Goal: Task Accomplishment & Management: Use online tool/utility

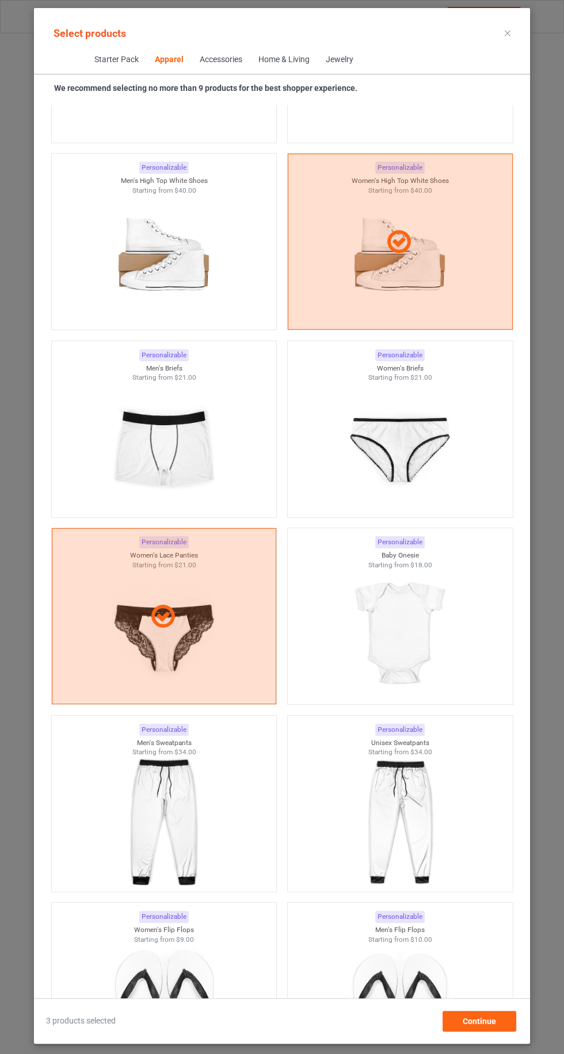
scroll to position [2472, 0]
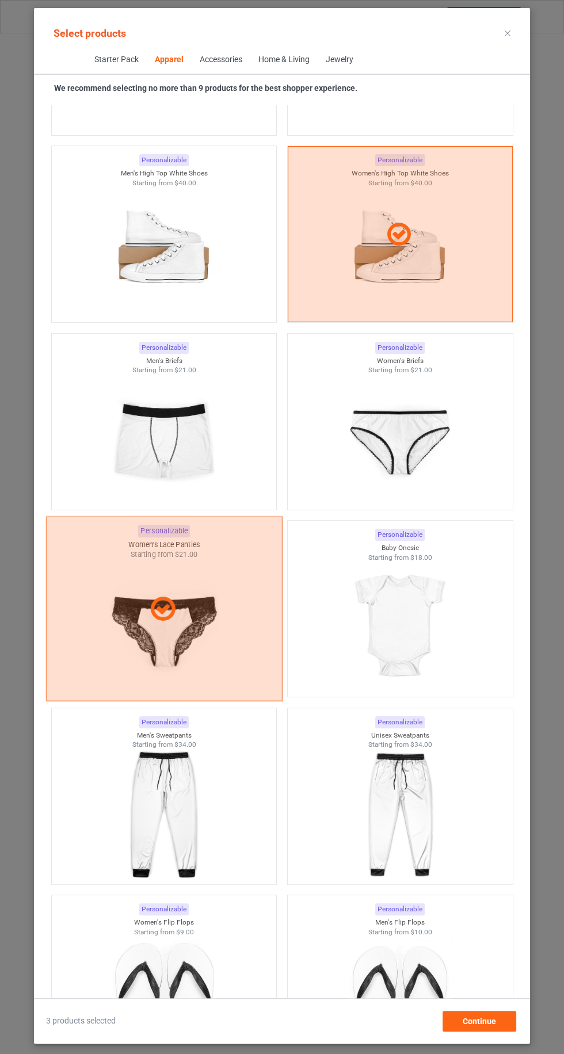
click at [189, 594] on div at bounding box center [164, 608] width 235 height 29
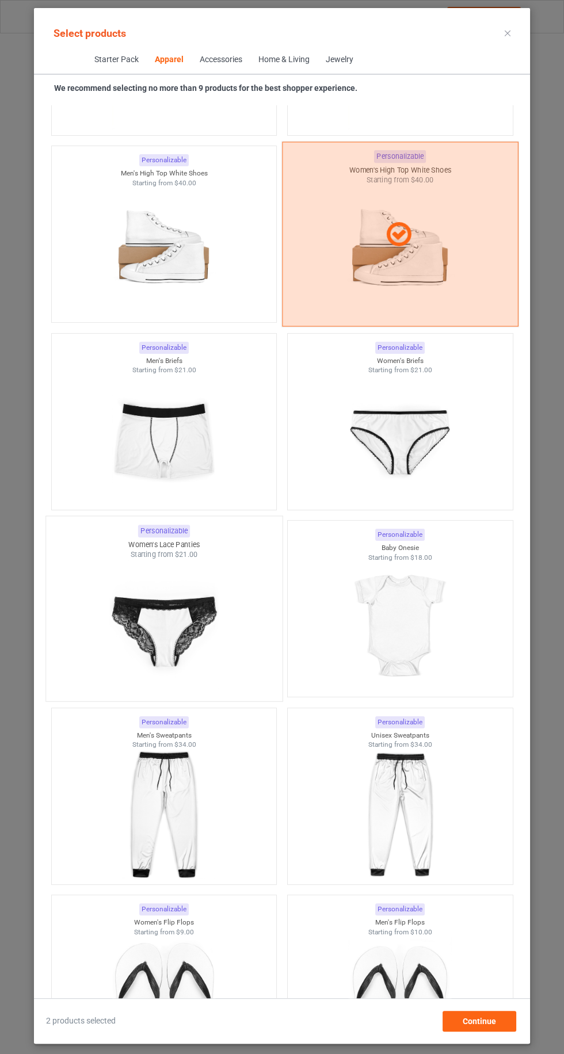
click at [438, 220] on div at bounding box center [399, 234] width 235 height 29
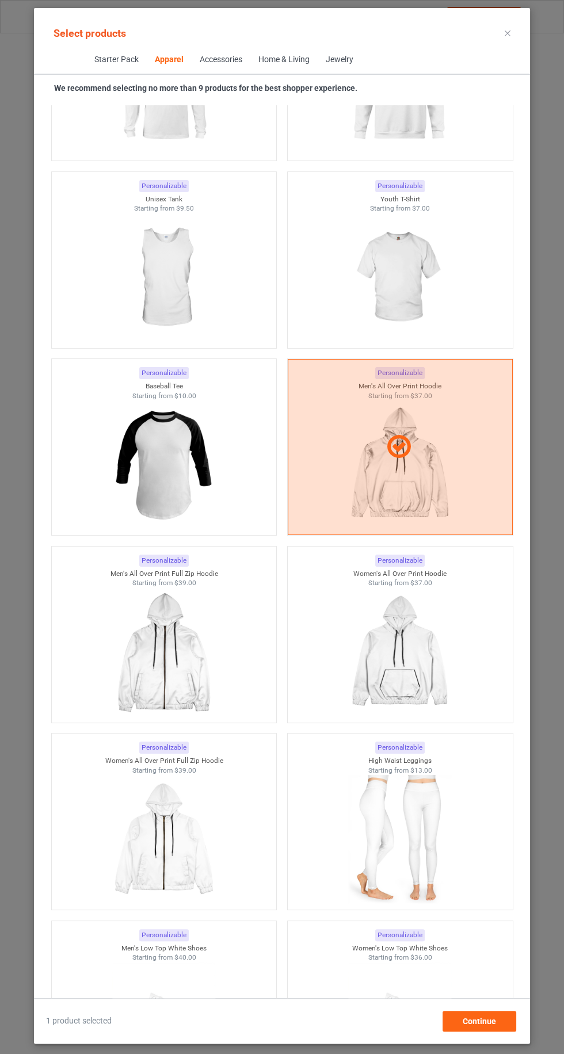
scroll to position [1505, 0]
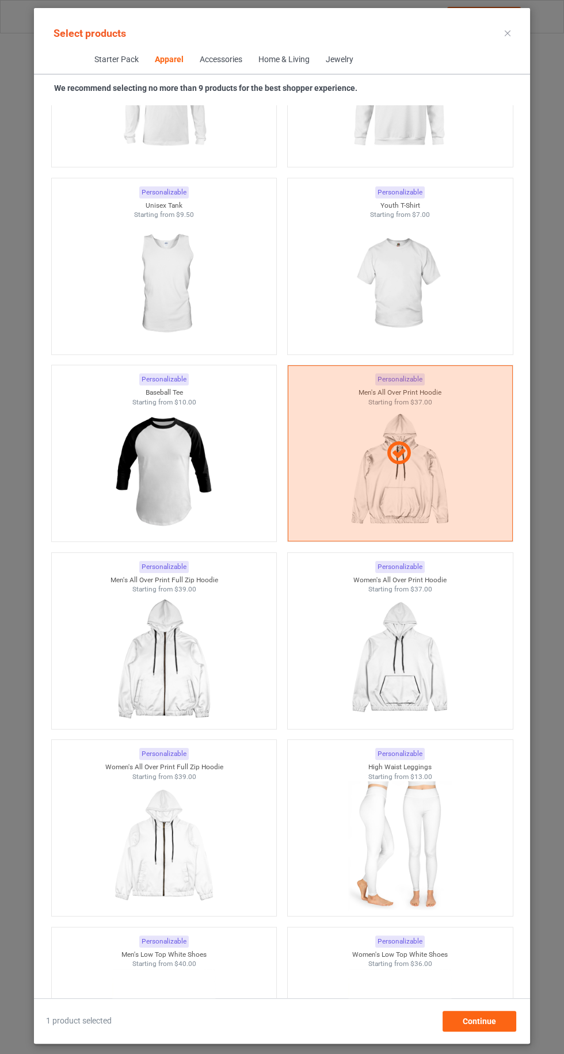
click at [560, 156] on div "Select products Starter Pack Apparel Accessories Home & Living Jewelry We recom…" at bounding box center [282, 527] width 564 height 1054
click at [562, 251] on div "Select products Starter Pack Apparel Accessories Home & Living Jewelry We recom…" at bounding box center [282, 527] width 564 height 1054
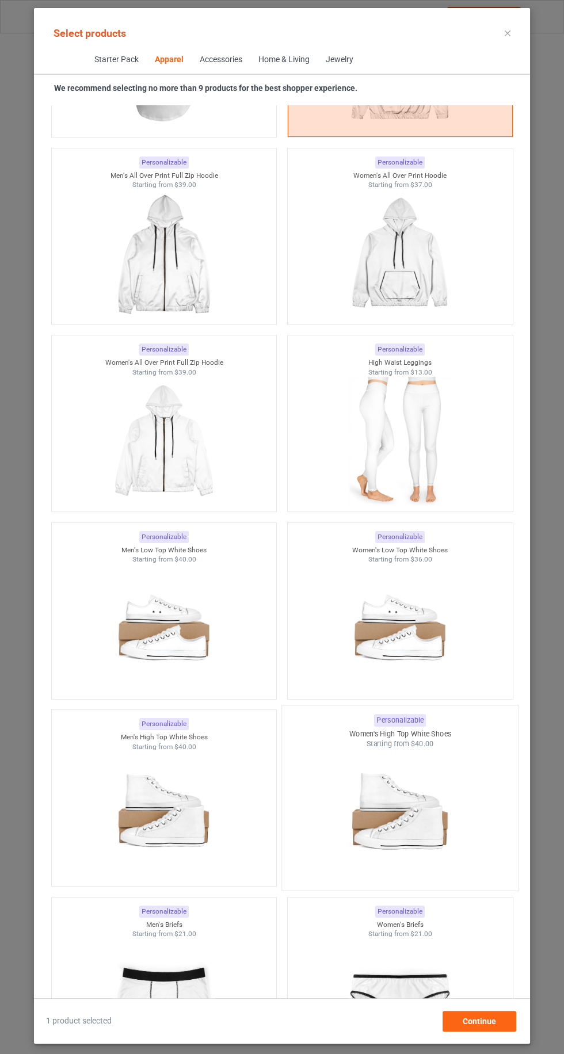
scroll to position [1911, 0]
click at [449, 749] on img at bounding box center [400, 814] width 108 height 135
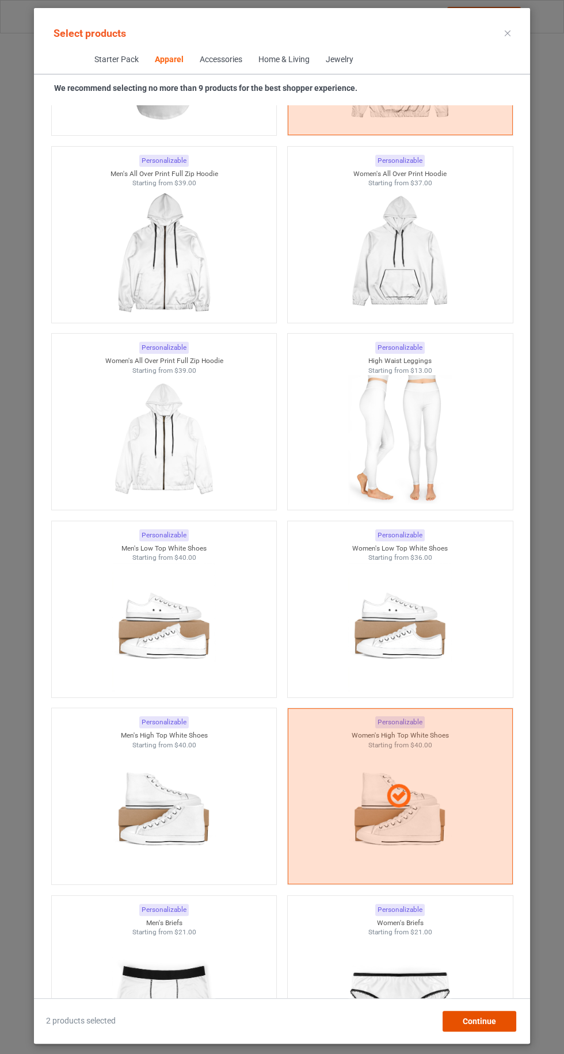
click at [493, 1013] on div "Continue" at bounding box center [479, 1021] width 74 height 21
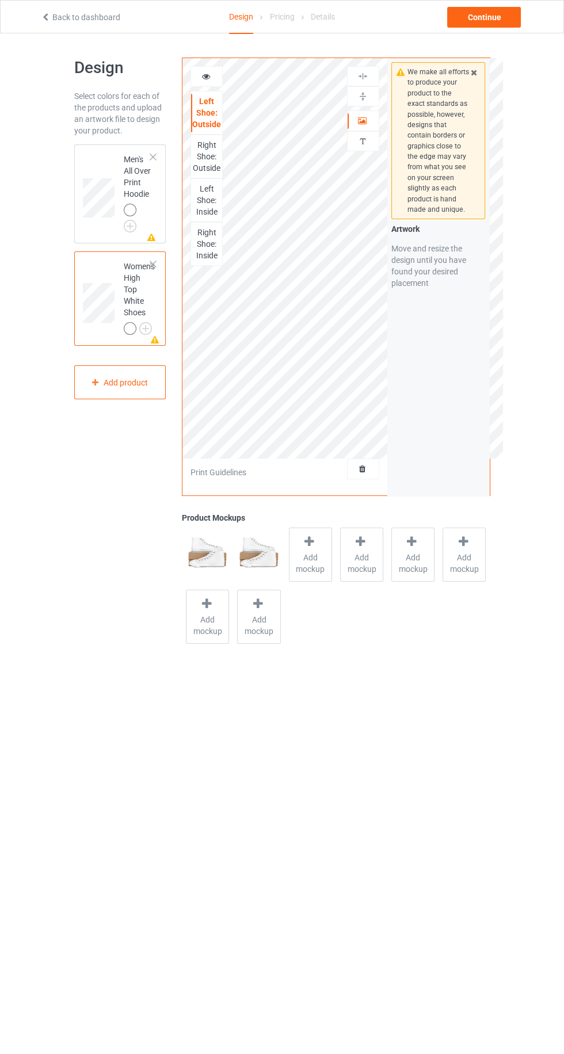
click at [201, 149] on div "Right Shoe: Outside" at bounding box center [206, 156] width 31 height 35
click at [434, 304] on icon at bounding box center [437, 304] width 9 height 7
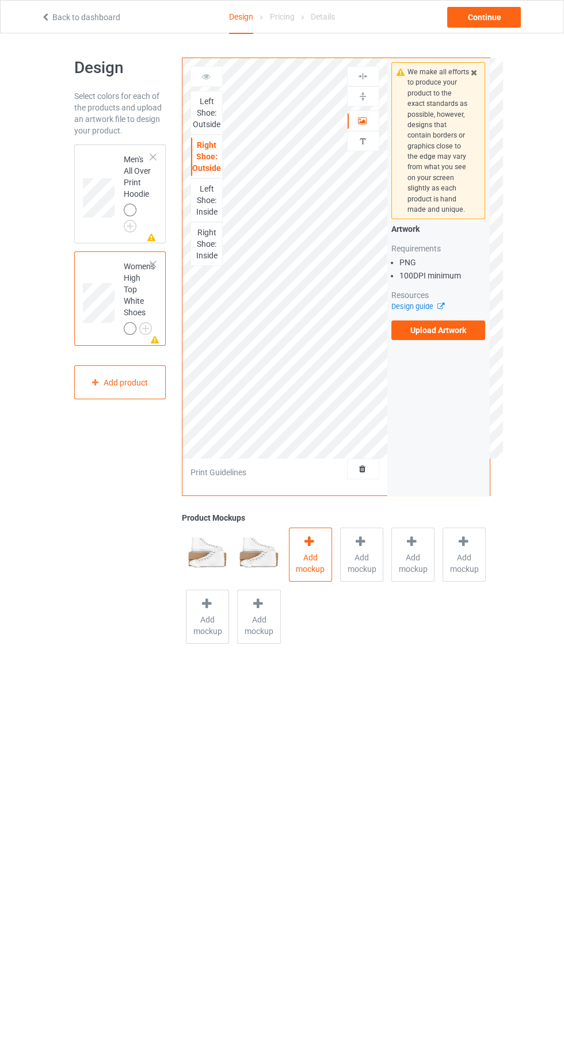
click at [313, 548] on div at bounding box center [310, 543] width 16 height 17
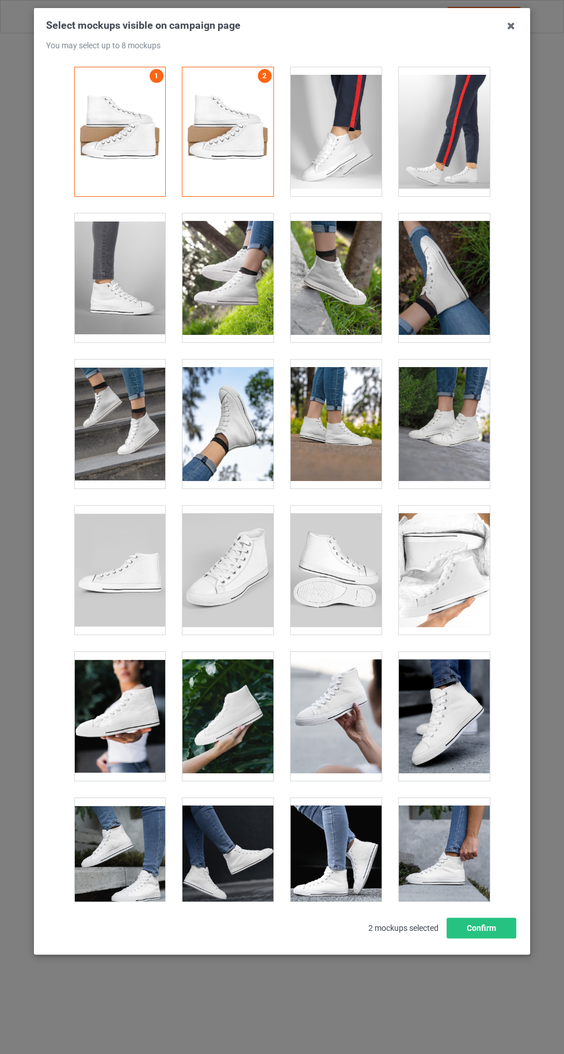
click at [526, 859] on div "Select mockups visible on campaign page You may select up to 8 mockups 1 2 2 mo…" at bounding box center [282, 481] width 496 height 946
click at [509, 26] on icon at bounding box center [511, 26] width 18 height 18
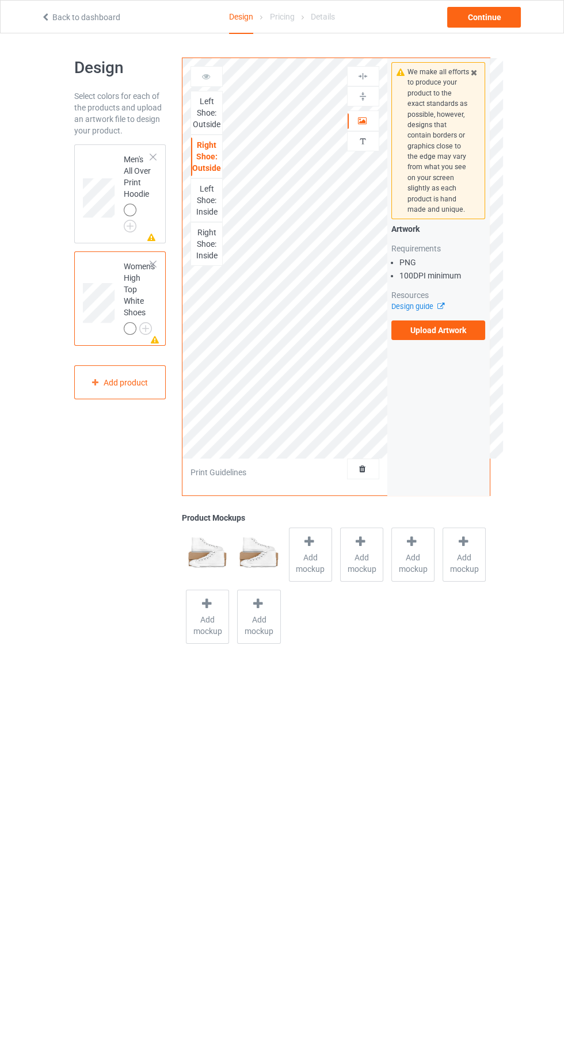
click at [204, 218] on div "Left Shoe: Inside" at bounding box center [206, 200] width 32 height 44
click at [213, 261] on div "Right Shoe: Inside" at bounding box center [206, 244] width 32 height 44
click at [203, 204] on div "Left Shoe: Inside" at bounding box center [206, 200] width 31 height 35
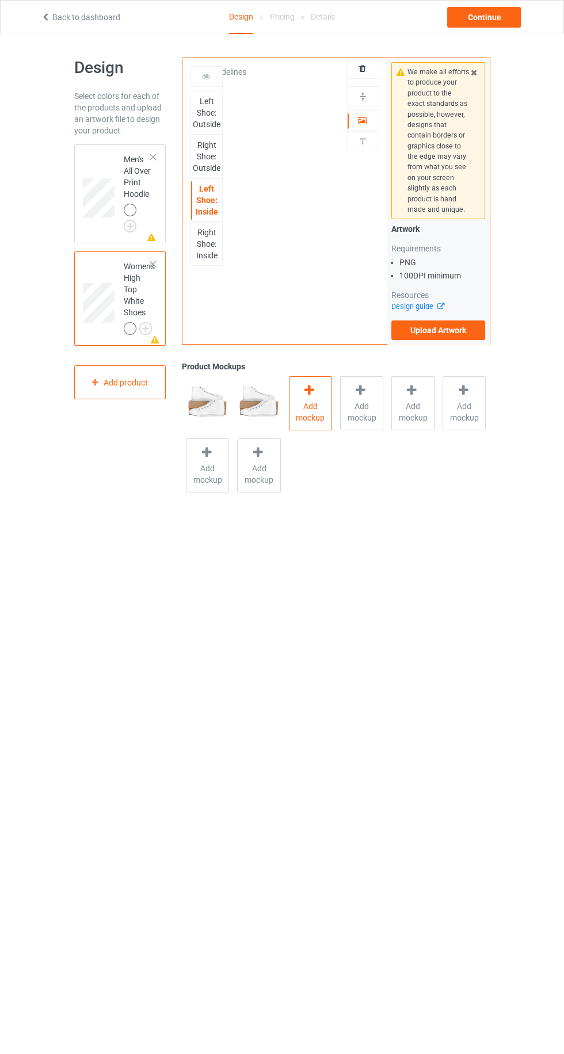
click at [297, 398] on div "Add mockup" at bounding box center [310, 403] width 43 height 54
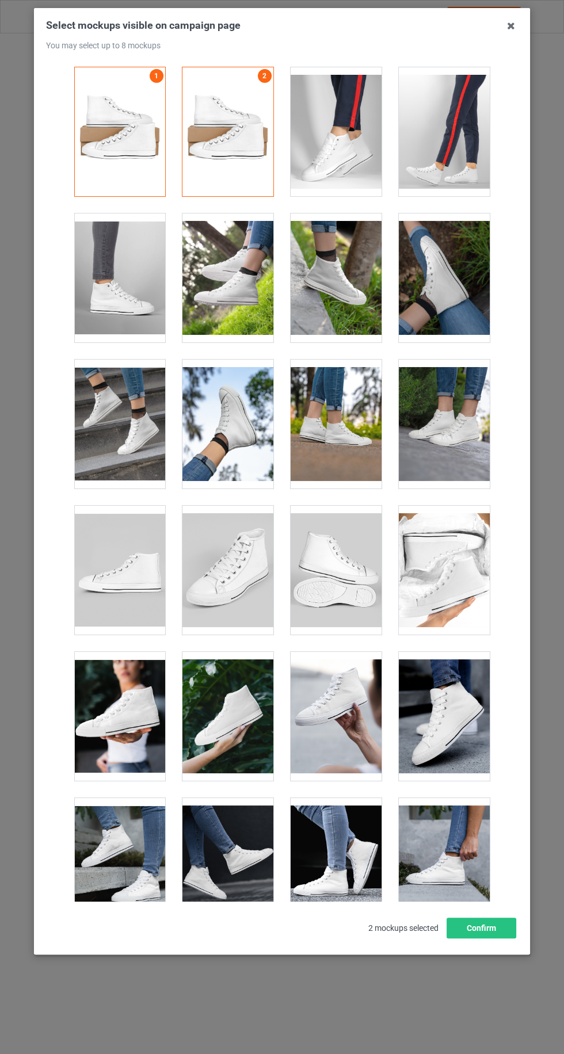
click at [516, 774] on div "Select mockups visible on campaign page You may select up to 8 mockups 1 2 2 mo…" at bounding box center [282, 478] width 472 height 920
click at [510, 26] on icon at bounding box center [511, 26] width 18 height 18
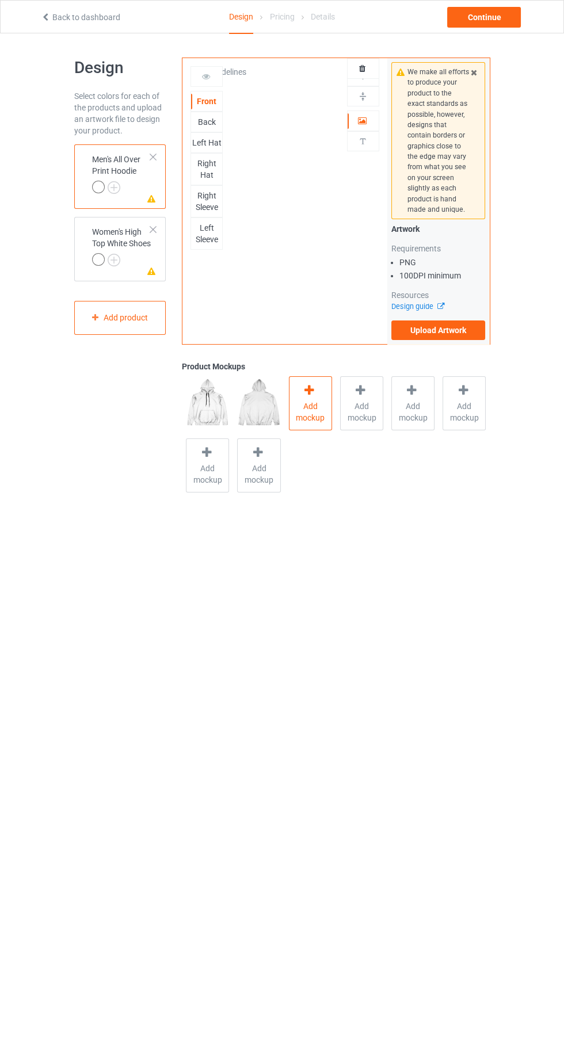
click at [326, 414] on span "Add mockup" at bounding box center [310, 411] width 42 height 23
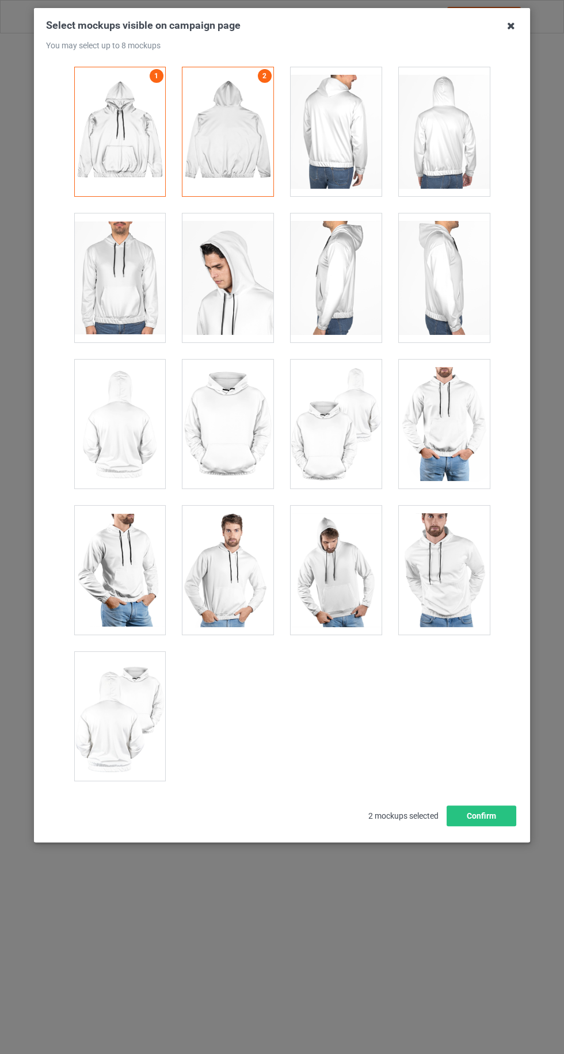
click at [510, 26] on icon at bounding box center [511, 26] width 18 height 18
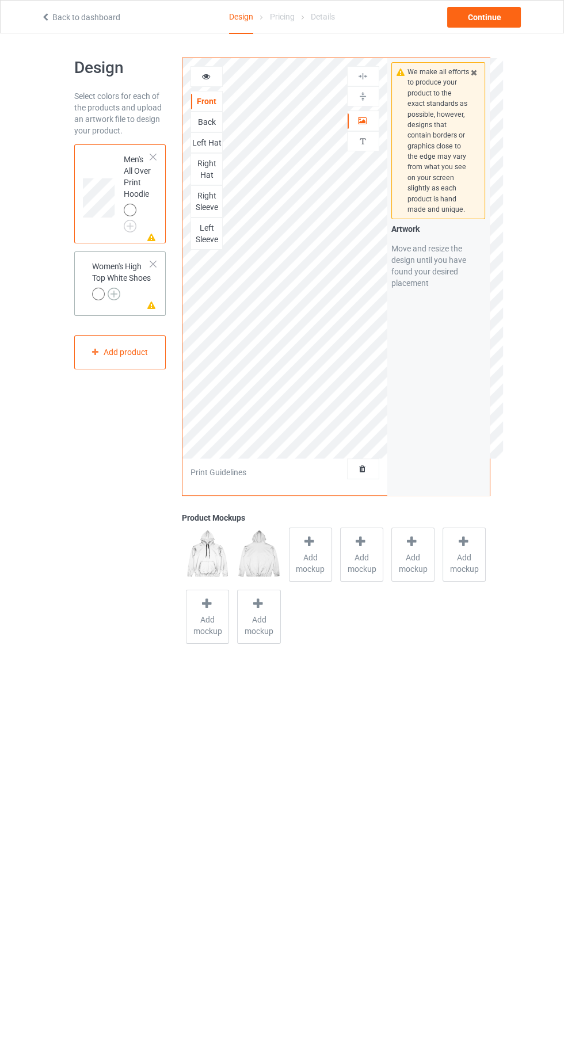
click at [113, 299] on img at bounding box center [114, 294] width 13 height 13
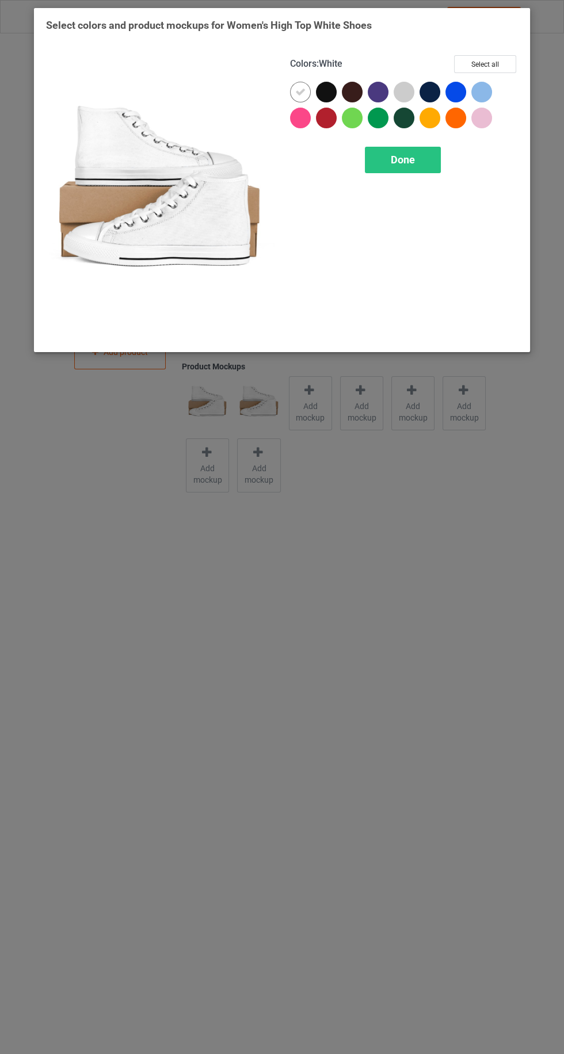
click at [415, 573] on div "Select colors and product mockups for Women's High Top White Shoes Colors : Whi…" at bounding box center [282, 527] width 564 height 1054
click at [419, 159] on div "Done" at bounding box center [403, 160] width 76 height 26
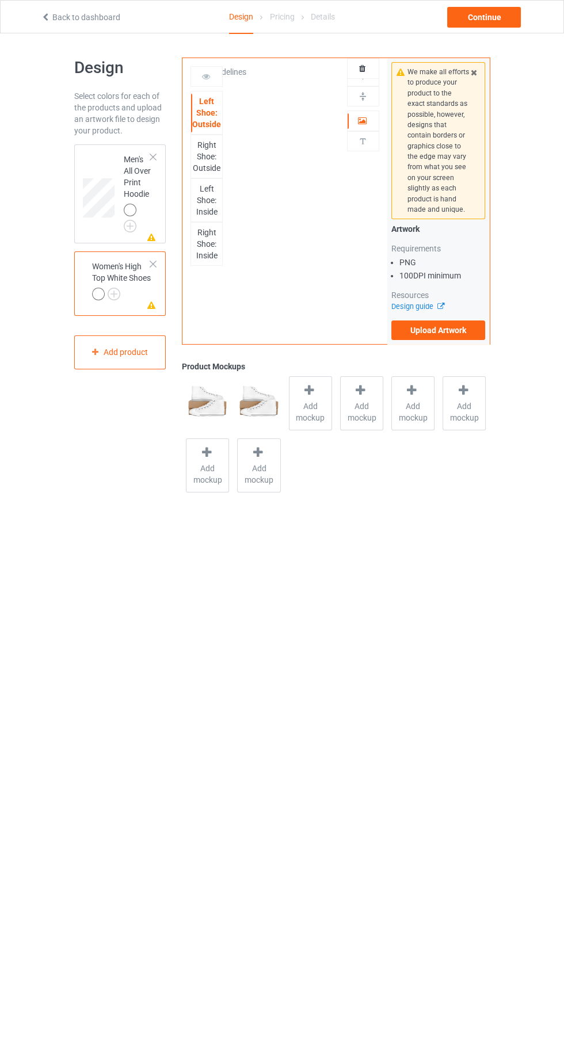
click at [147, 284] on div "Women's High Top White Shoes" at bounding box center [121, 280] width 59 height 39
click at [316, 400] on span "Add mockup" at bounding box center [310, 411] width 42 height 23
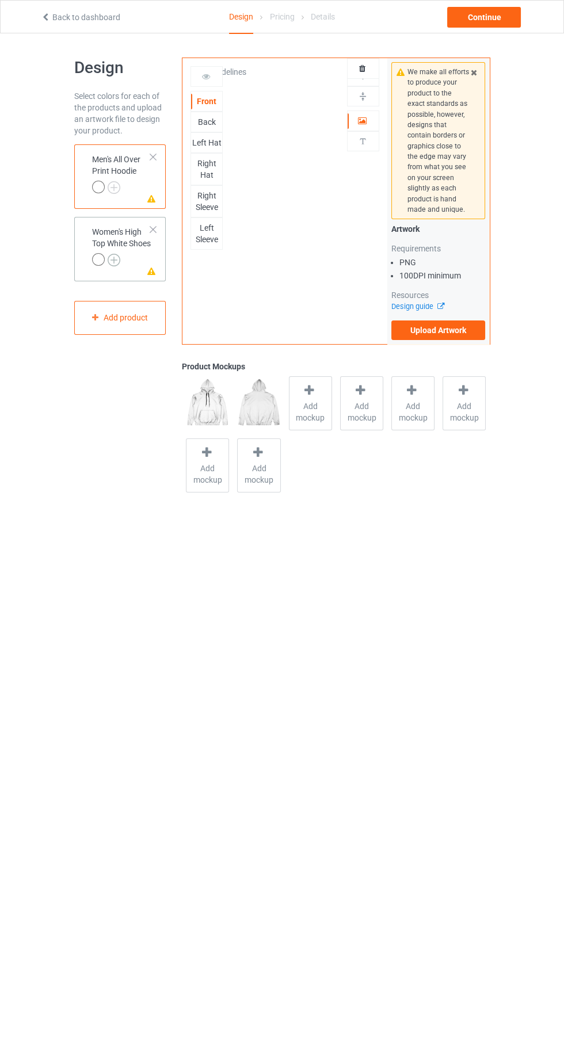
click at [116, 266] on img at bounding box center [114, 260] width 13 height 13
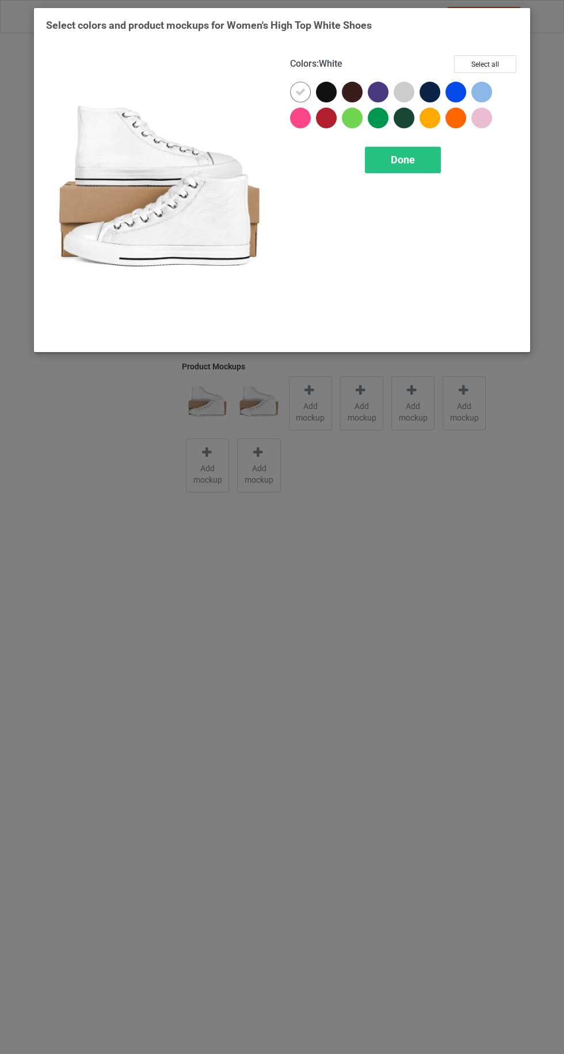
click at [373, 864] on div "Select colors and product mockups for Women's High Top White Shoes Colors : Whi…" at bounding box center [282, 527] width 564 height 1054
click at [399, 160] on span "Done" at bounding box center [403, 160] width 24 height 12
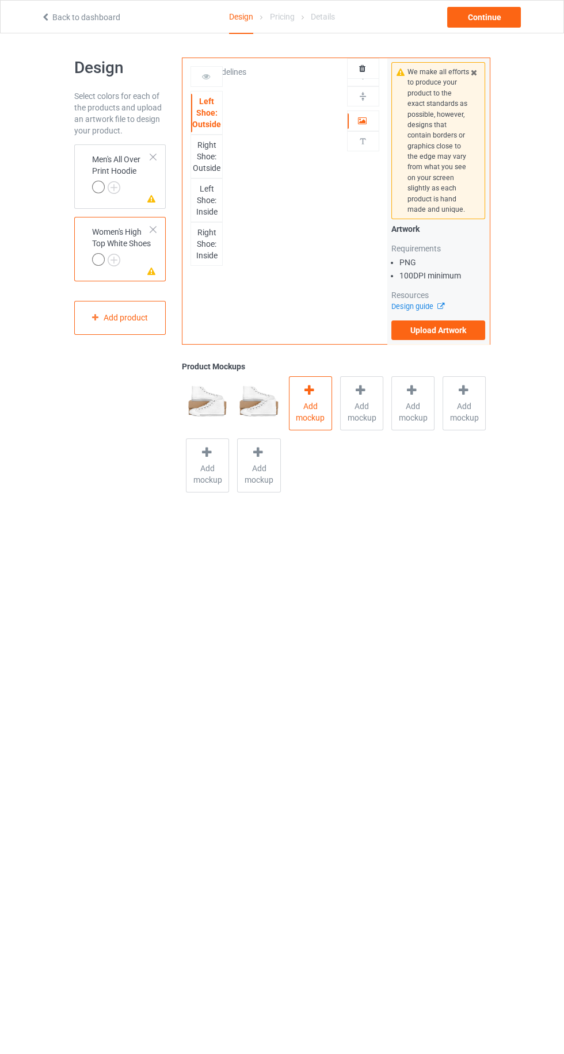
click at [305, 392] on icon at bounding box center [309, 390] width 14 height 12
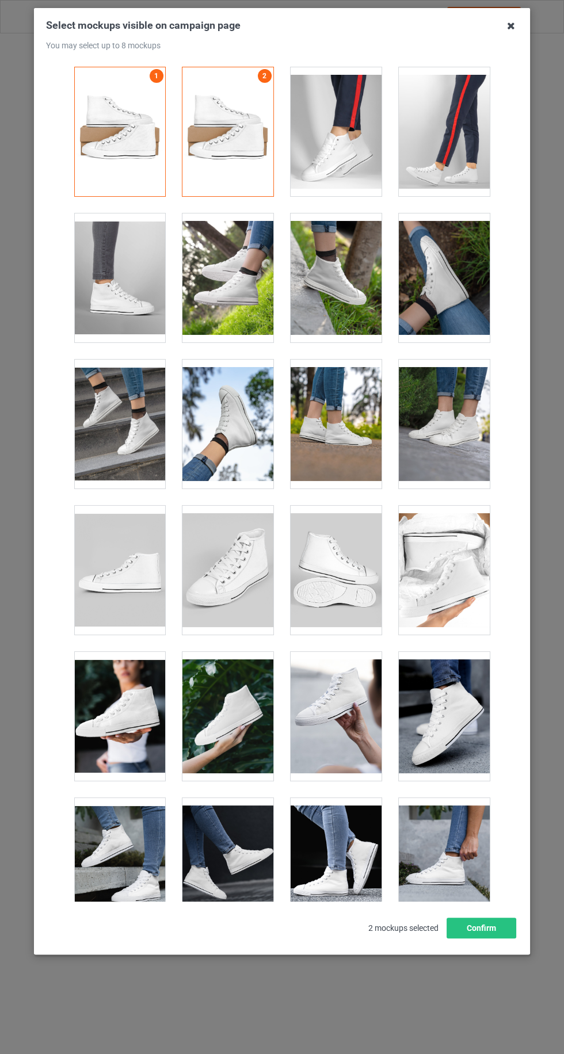
click at [510, 26] on icon at bounding box center [511, 26] width 18 height 18
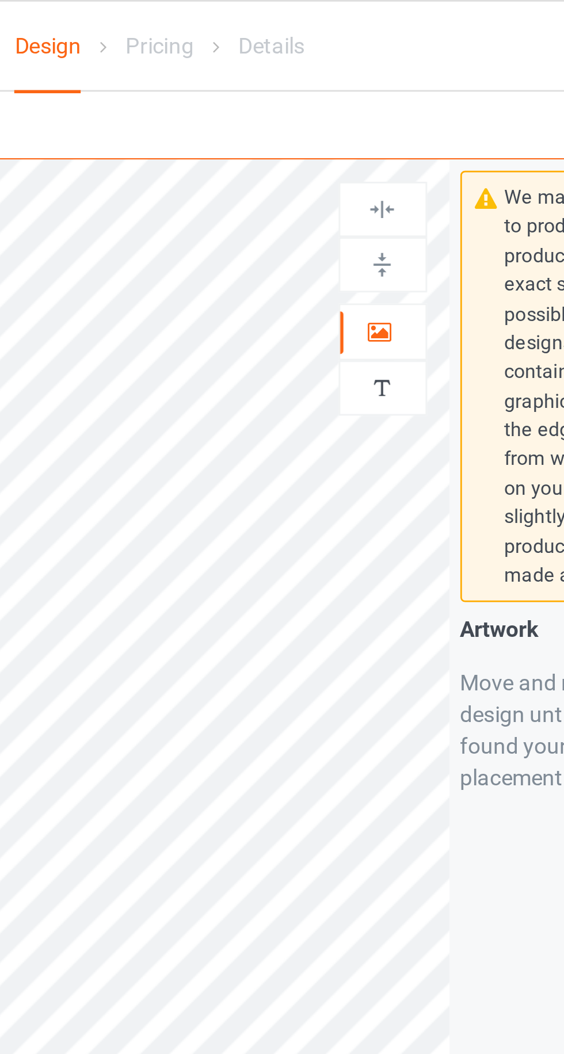
click at [355, 119] on div at bounding box center [362, 121] width 31 height 12
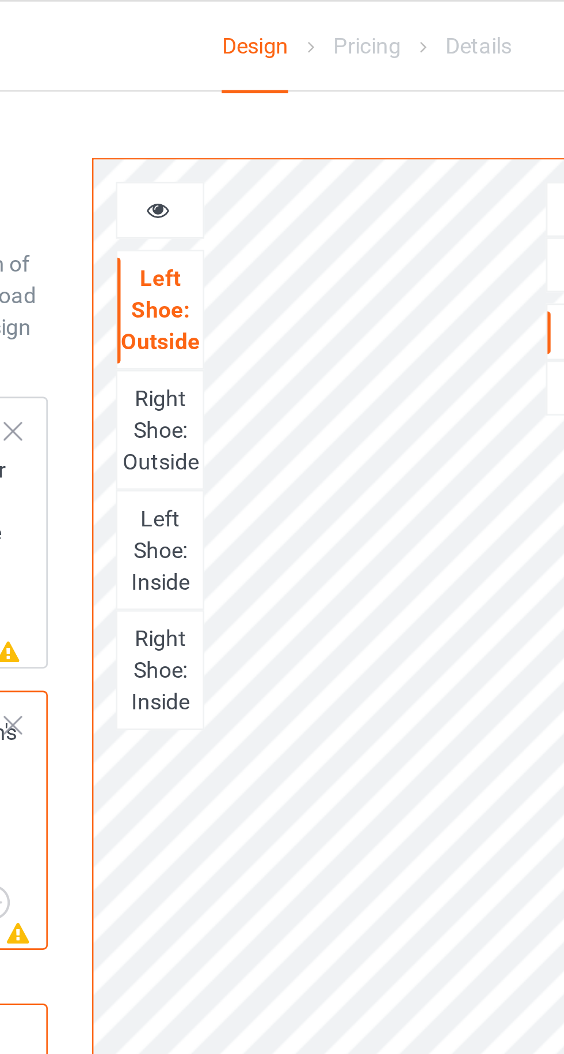
click at [199, 153] on div "Right Shoe: Outside" at bounding box center [206, 156] width 31 height 35
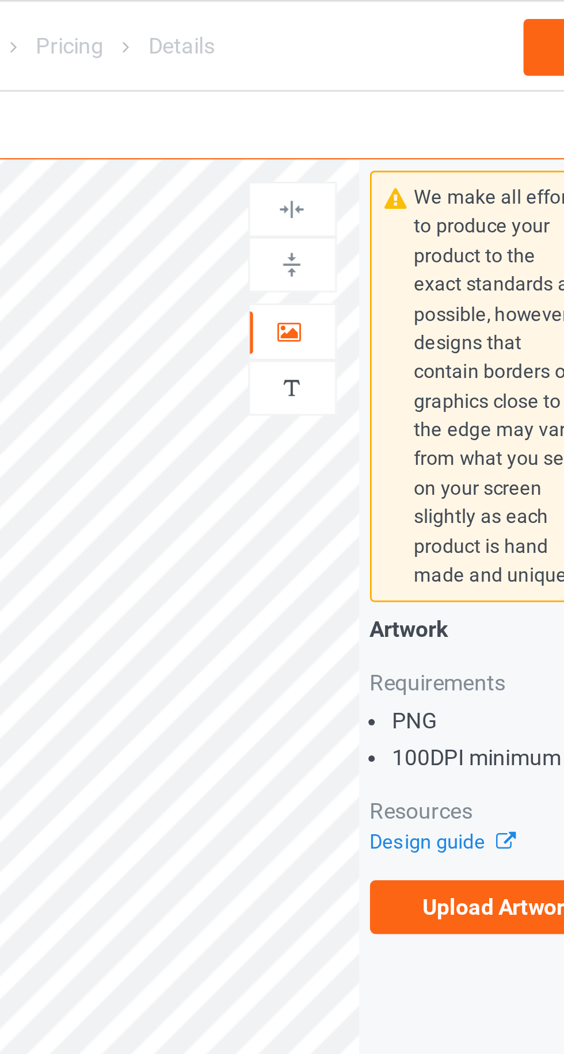
click at [369, 121] on div at bounding box center [362, 121] width 31 height 12
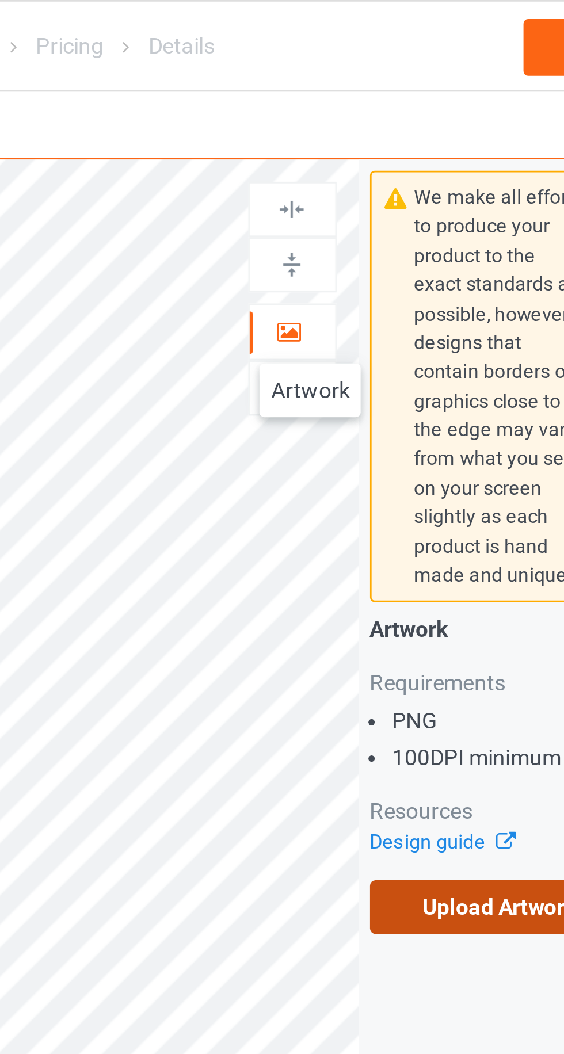
click at [435, 330] on label "Upload Artwork" at bounding box center [438, 330] width 94 height 20
click at [0, 0] on input "Upload Artwork" at bounding box center [0, 0] width 0 height 0
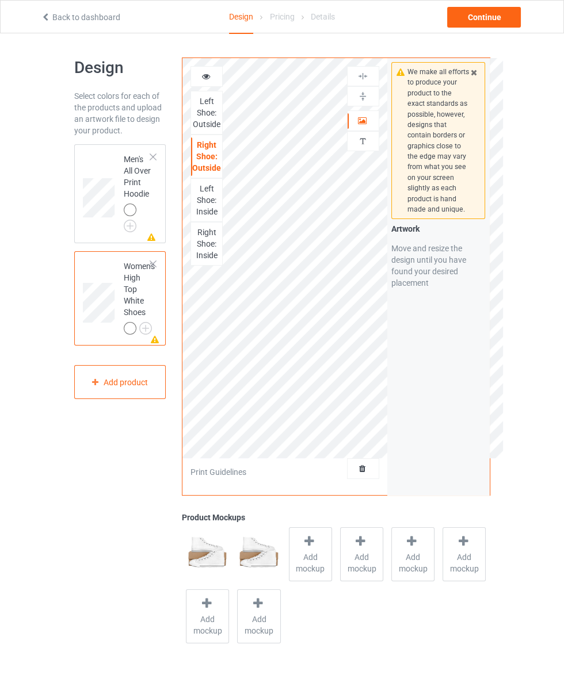
click at [360, 112] on div "Artwork" at bounding box center [363, 120] width 32 height 21
click at [372, 115] on div at bounding box center [362, 121] width 31 height 12
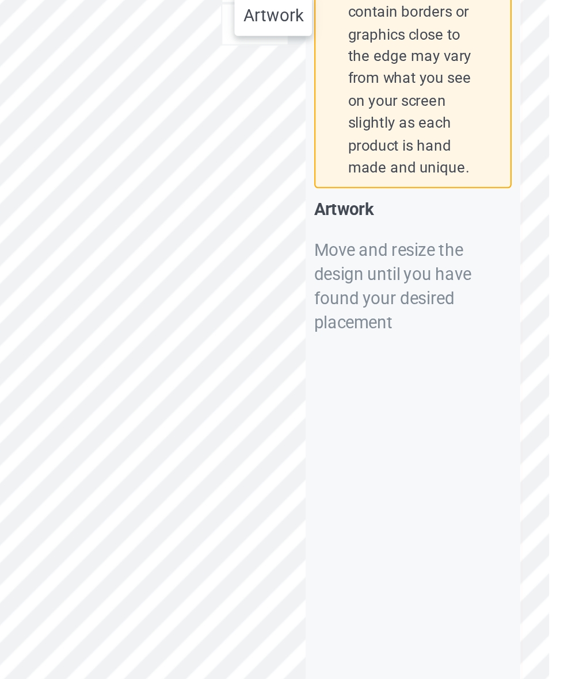
scroll to position [2, 0]
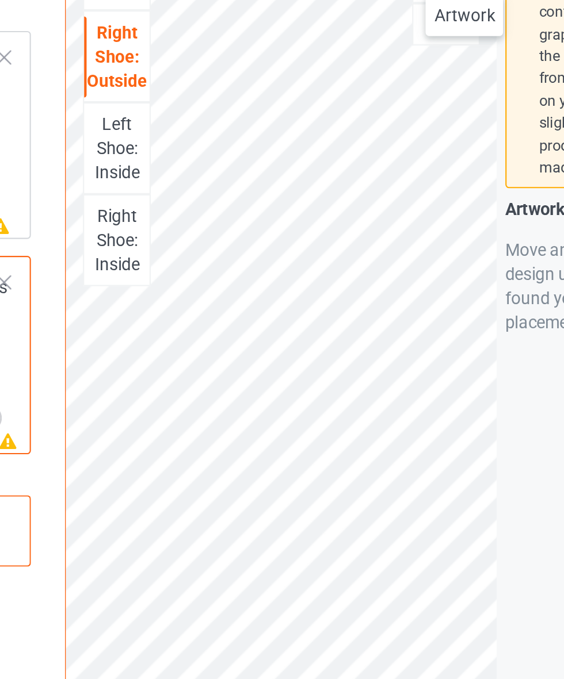
click at [209, 192] on div "Left Shoe: Inside" at bounding box center [206, 198] width 31 height 35
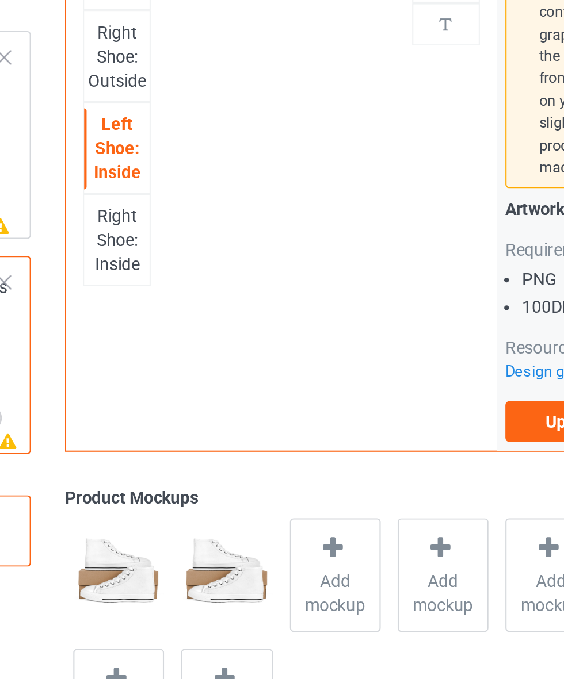
click at [210, 244] on div "Right Shoe: Inside" at bounding box center [206, 242] width 31 height 35
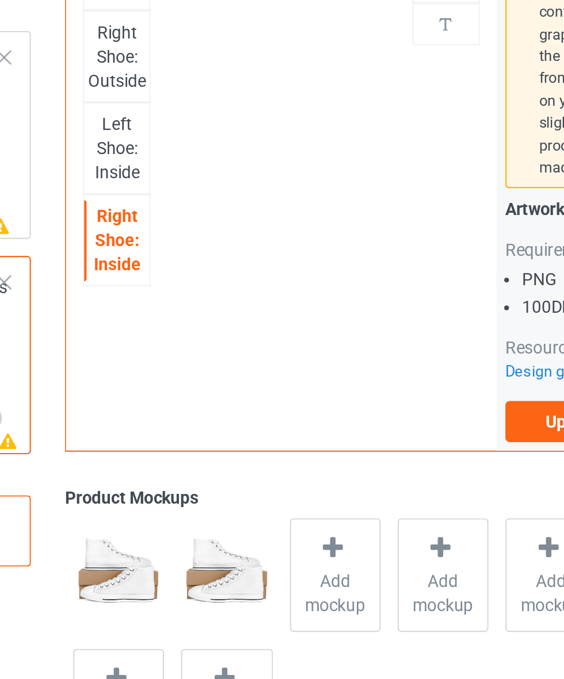
click at [200, 198] on div "Left Shoe: Inside" at bounding box center [206, 198] width 31 height 35
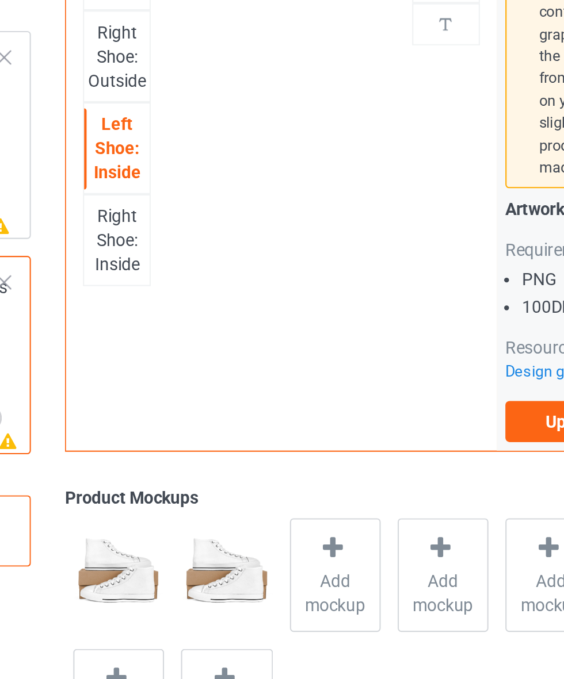
click at [210, 155] on div "Right Shoe: Outside" at bounding box center [206, 154] width 31 height 35
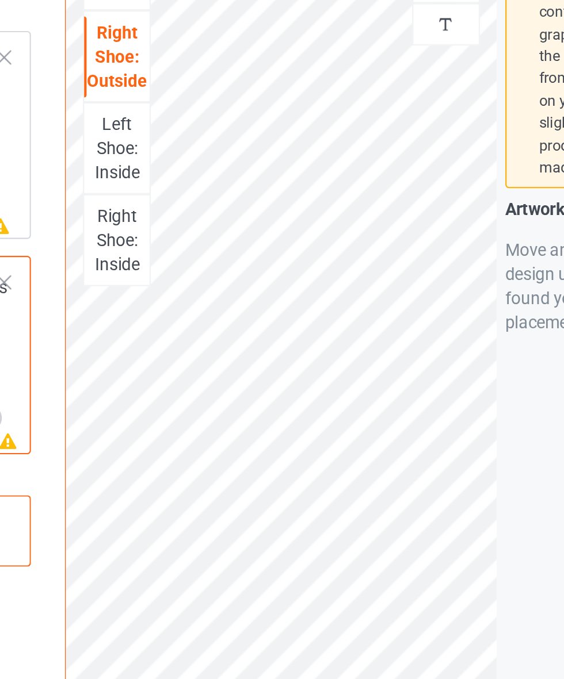
scroll to position [2, 0]
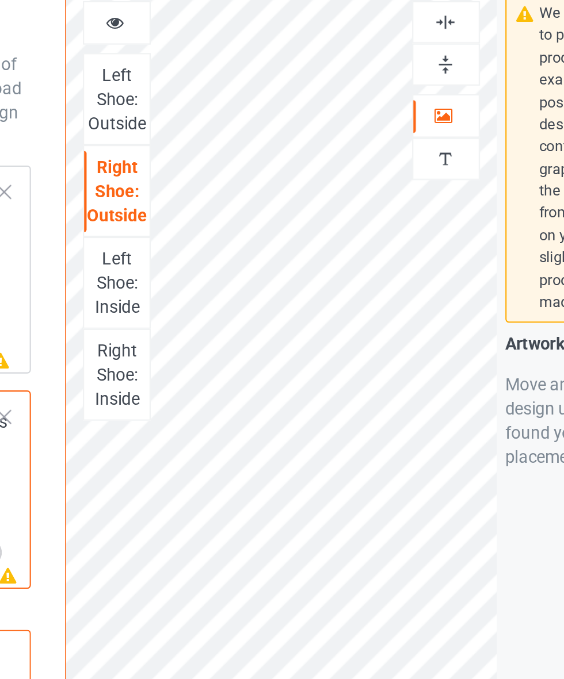
click at [207, 73] on icon at bounding box center [206, 73] width 10 height 8
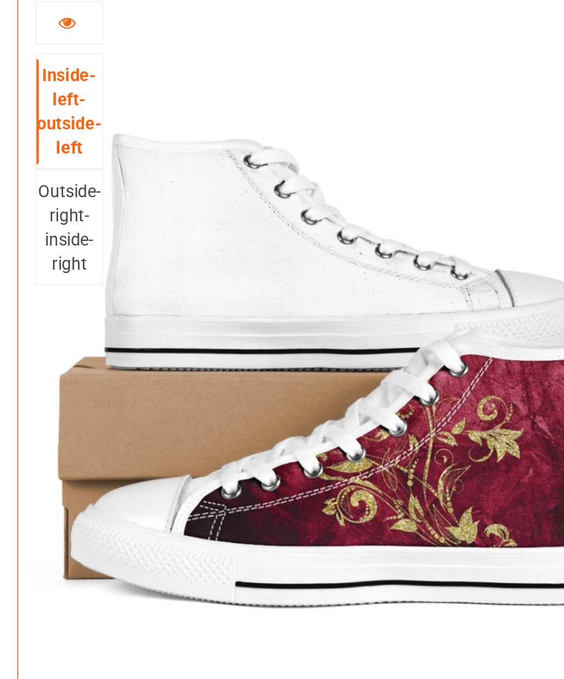
click at [205, 176] on div "Outside-right-inside-right" at bounding box center [206, 172] width 31 height 46
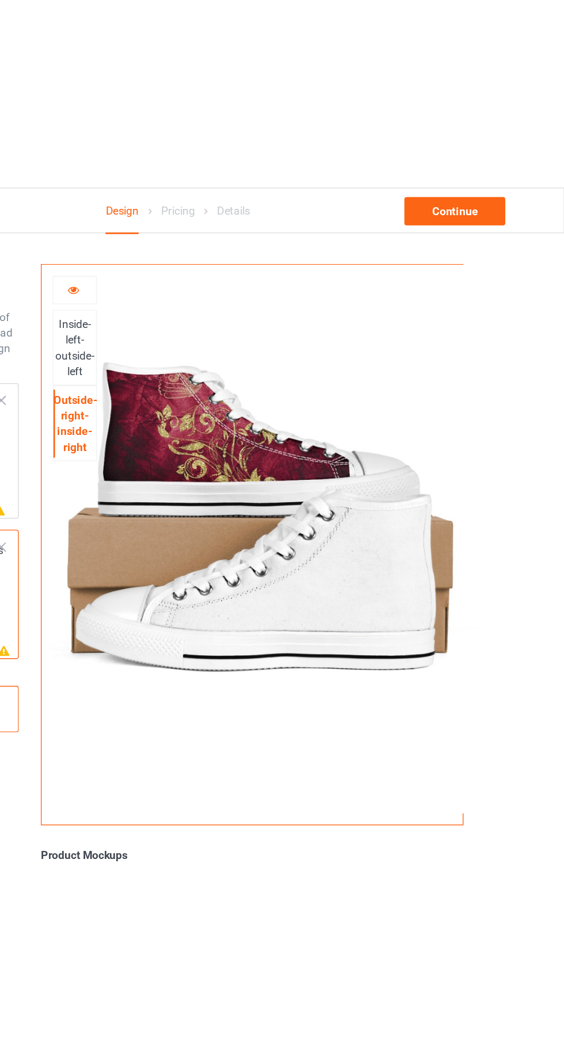
scroll to position [2, 0]
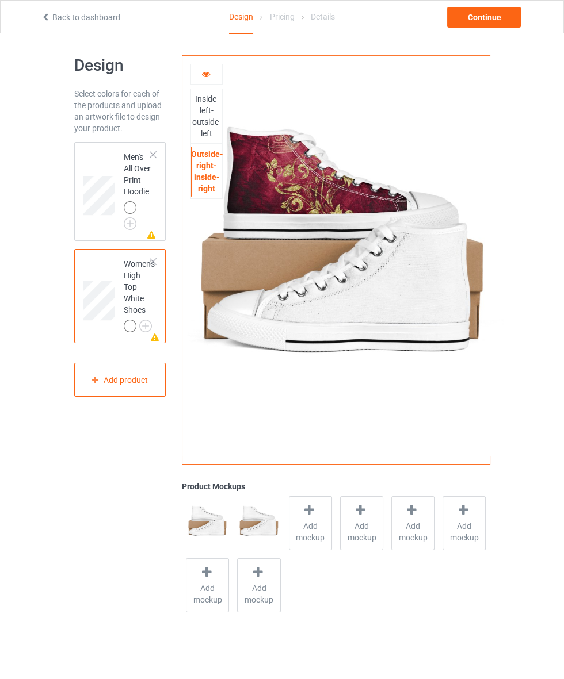
click at [206, 69] on icon at bounding box center [206, 72] width 10 height 8
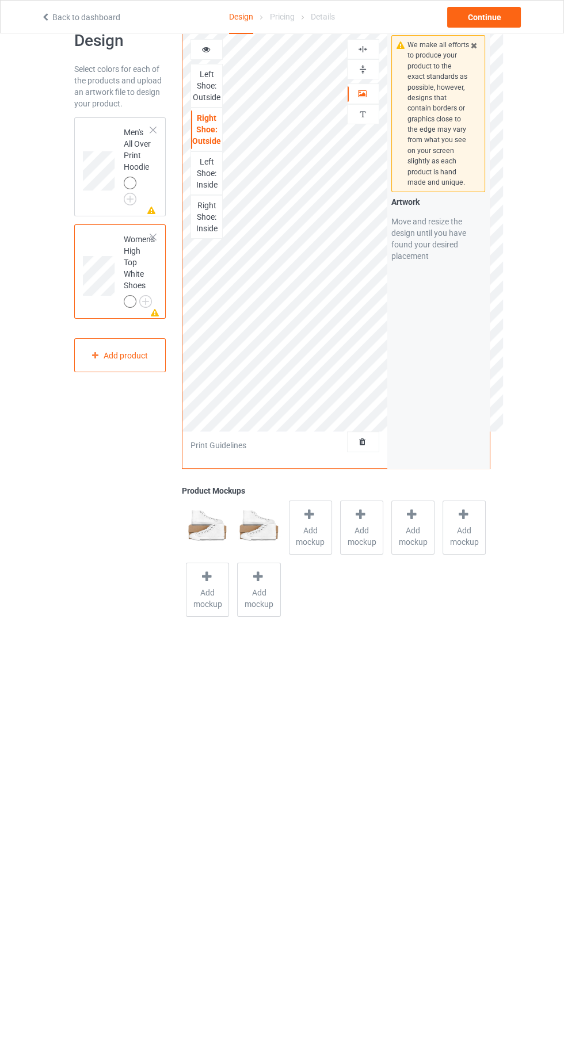
scroll to position [0, 0]
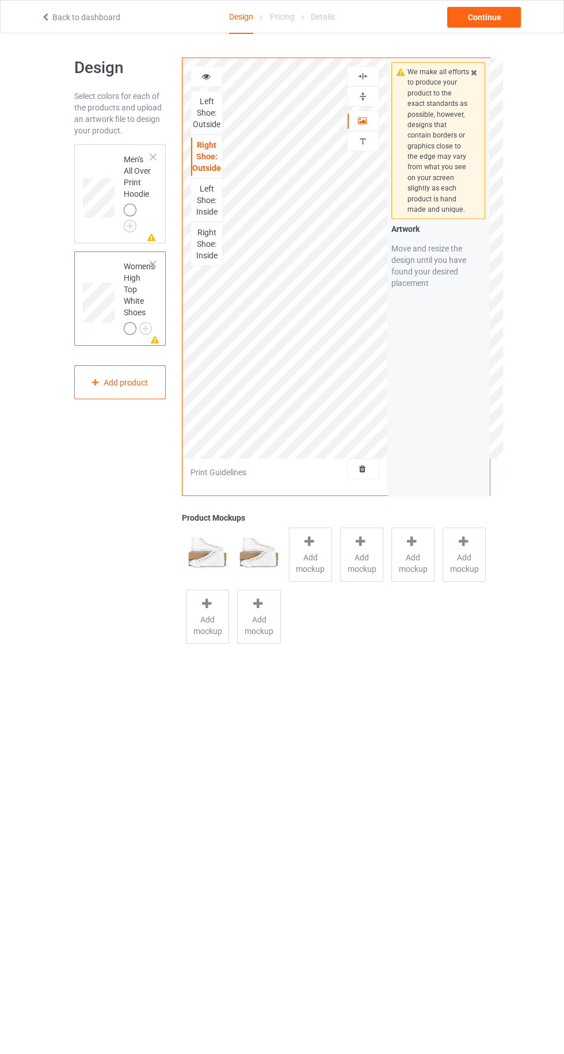
click at [200, 76] on div at bounding box center [206, 77] width 31 height 12
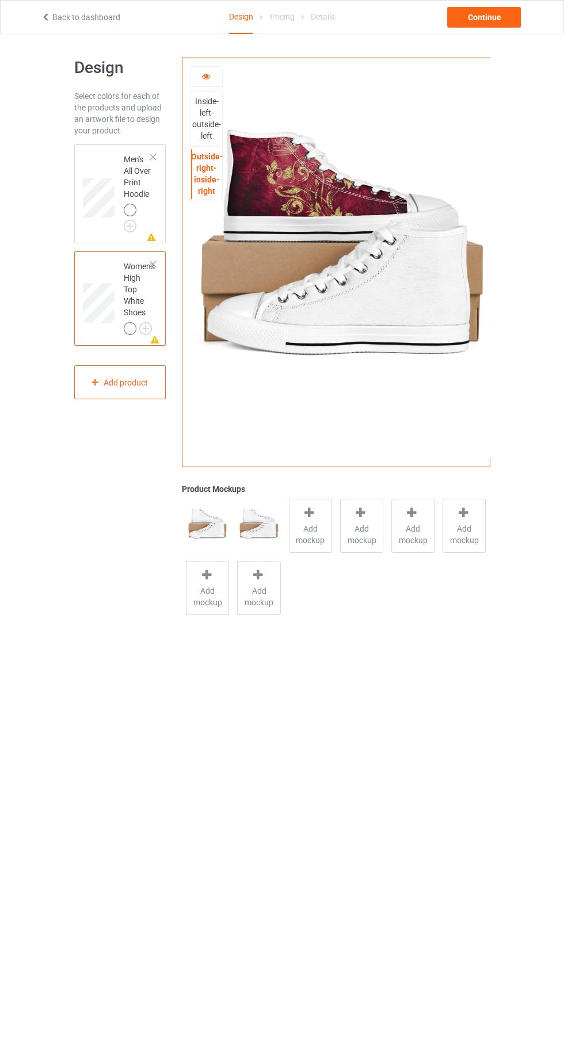
click at [205, 76] on icon at bounding box center [206, 75] width 10 height 8
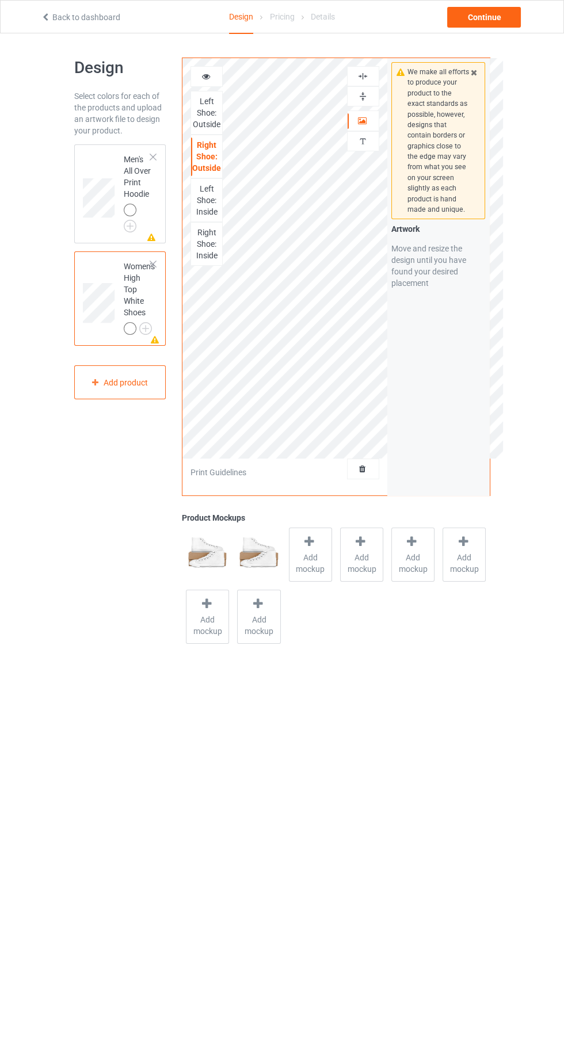
click at [197, 209] on div "Left Shoe: Inside" at bounding box center [206, 200] width 31 height 35
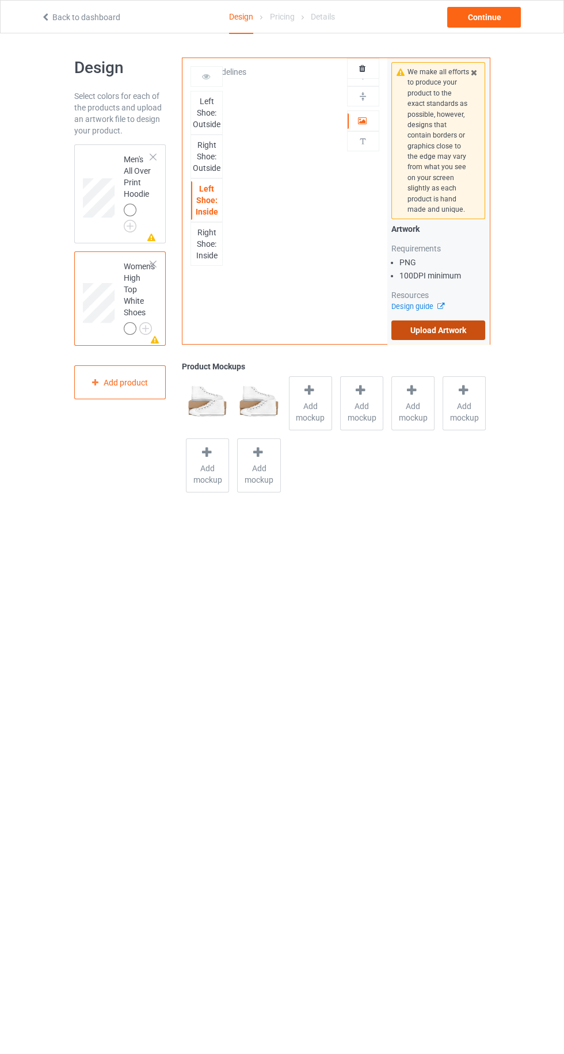
click at [418, 339] on label "Upload Artwork" at bounding box center [438, 330] width 94 height 20
click at [0, 0] on input "Upload Artwork" at bounding box center [0, 0] width 0 height 0
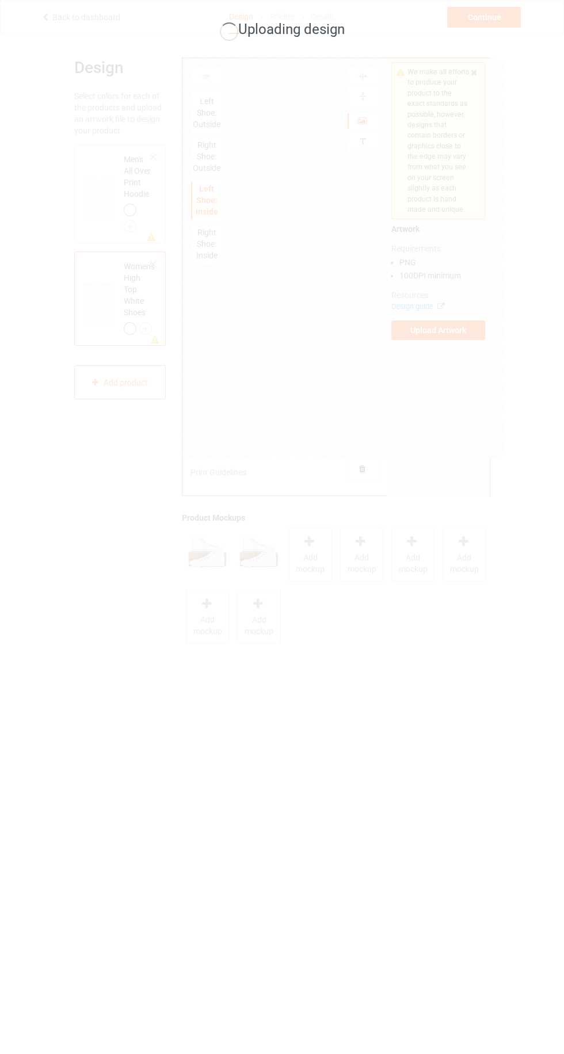
click at [529, 476] on div "Uploading design" at bounding box center [282, 527] width 564 height 1054
click at [43, 413] on div "Uploading design" at bounding box center [282, 527] width 564 height 1054
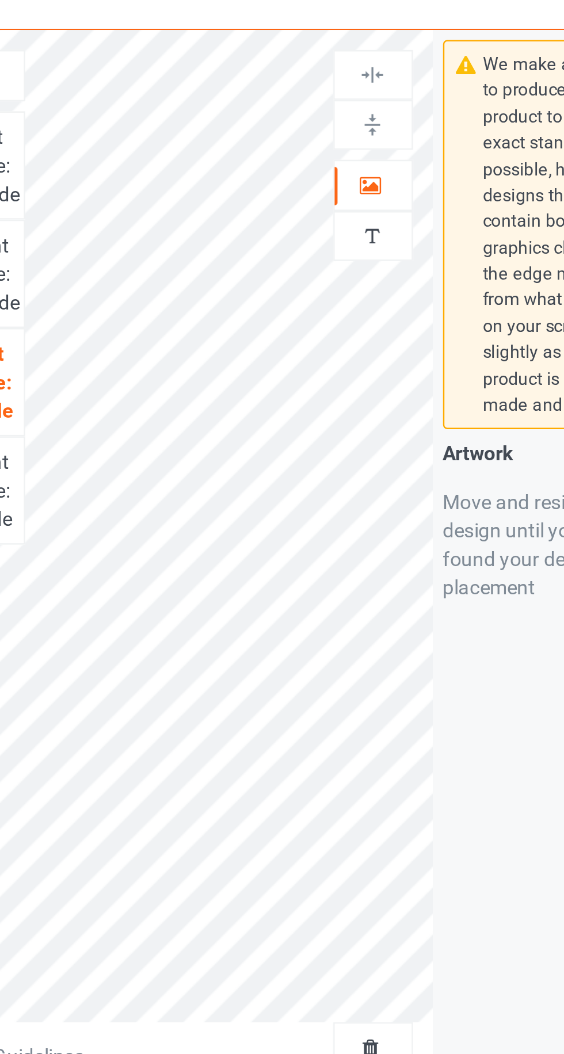
click at [361, 117] on icon at bounding box center [362, 119] width 10 height 8
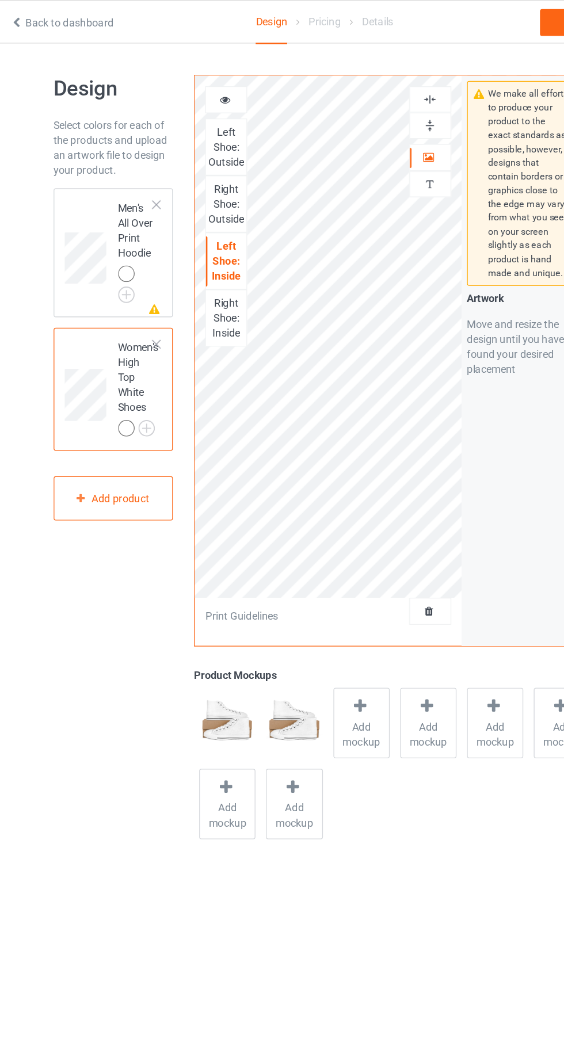
click at [214, 243] on div "Right Shoe: Inside" at bounding box center [206, 244] width 31 height 35
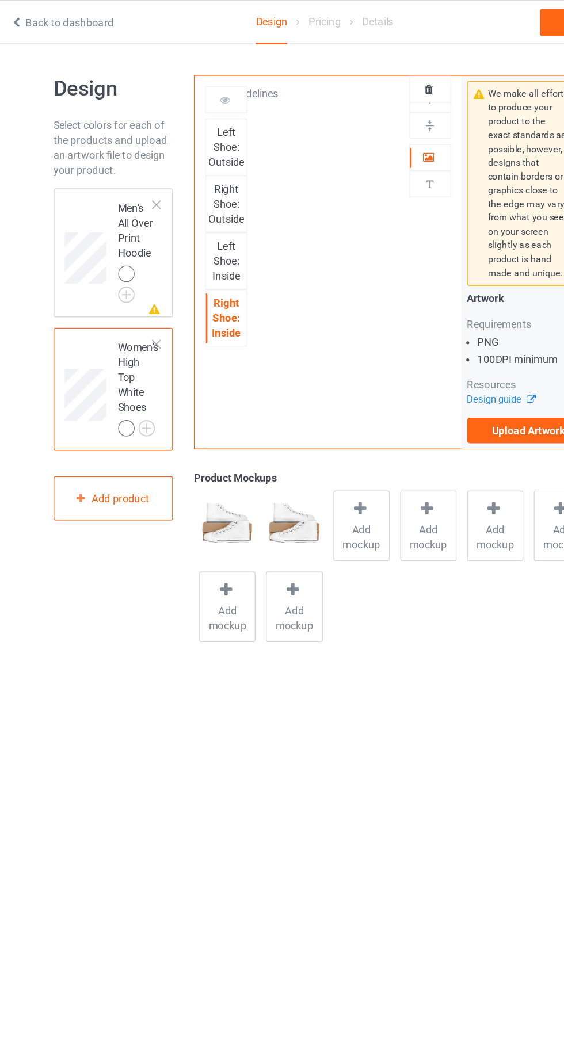
click at [210, 103] on div "Left Shoe: Outside" at bounding box center [206, 112] width 31 height 35
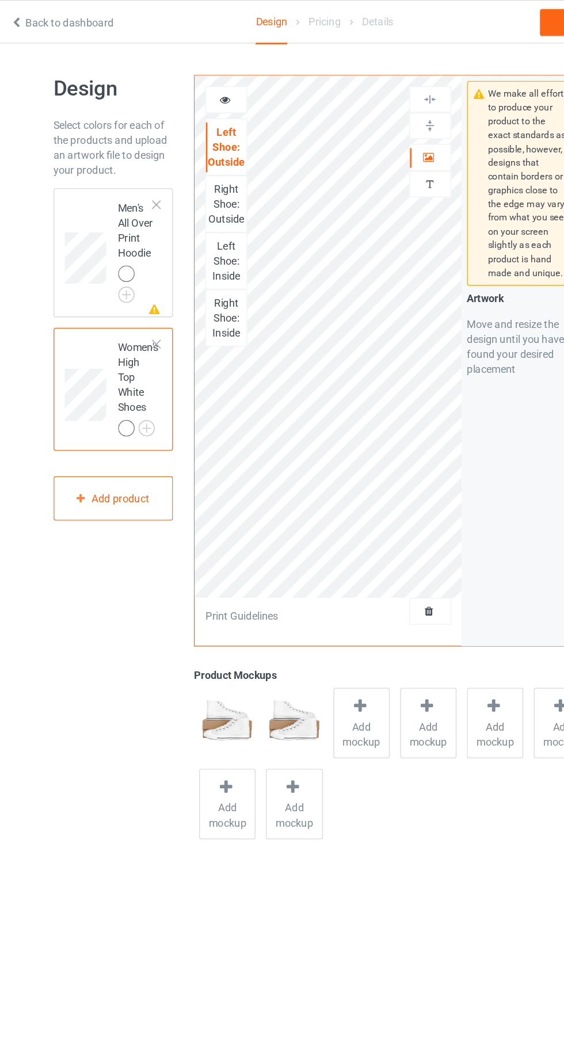
click at [205, 76] on icon at bounding box center [206, 75] width 10 height 8
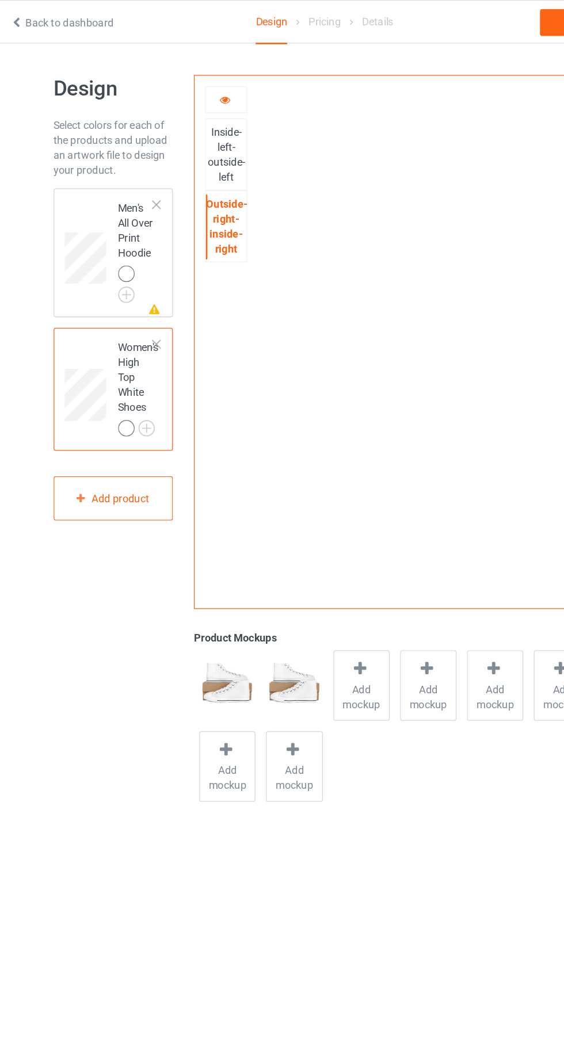
click at [207, 116] on div "Inside-left-outside-left" at bounding box center [206, 118] width 31 height 46
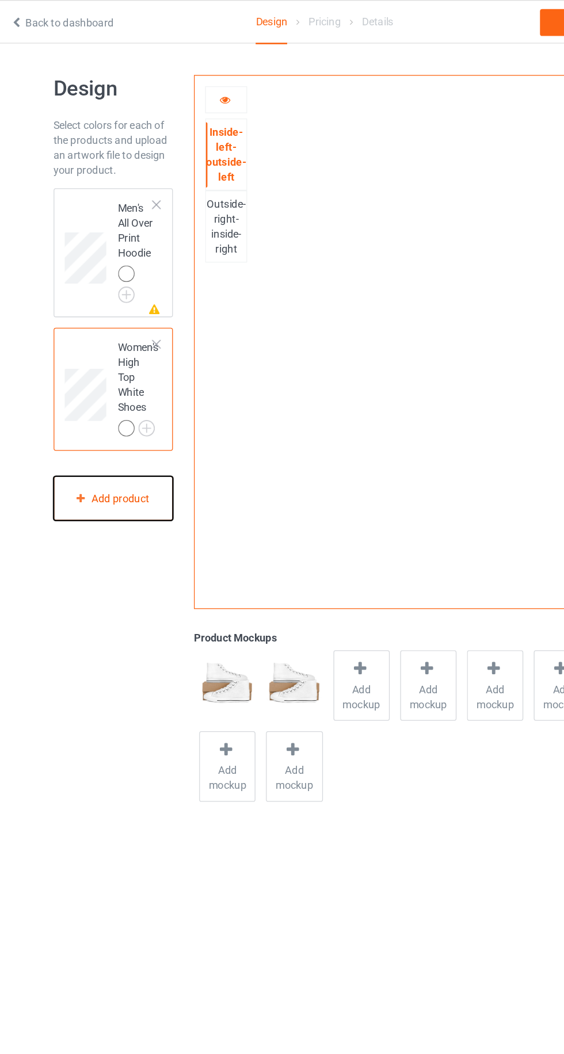
click at [146, 368] on div "Add product" at bounding box center [120, 382] width 92 height 34
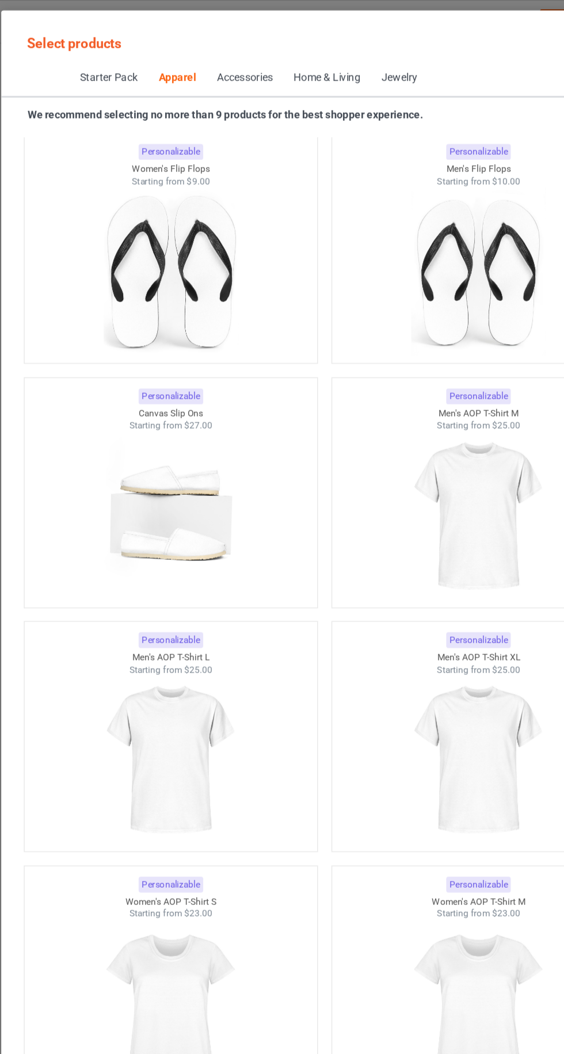
scroll to position [3273, 0]
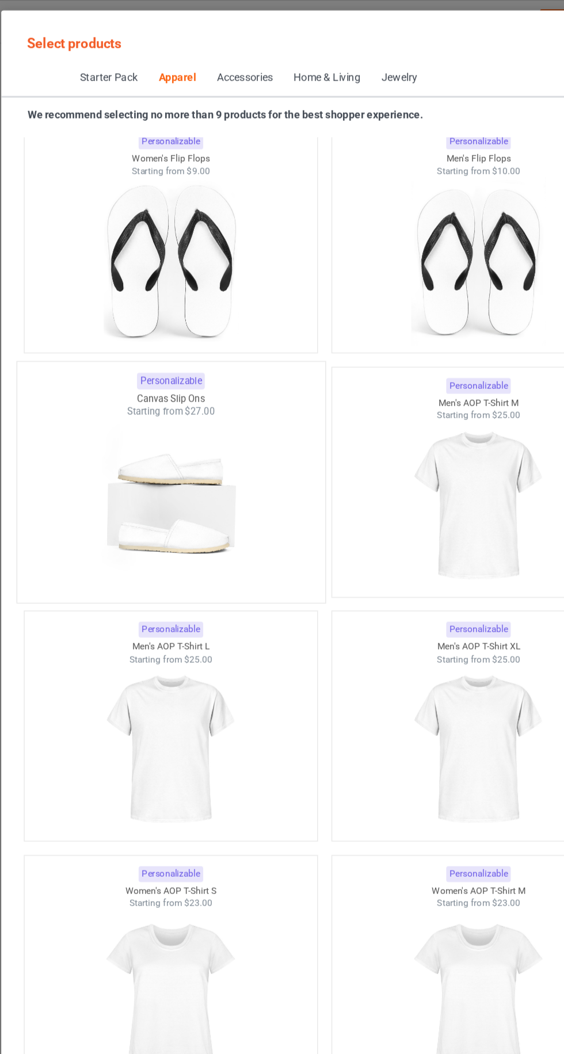
click at [219, 422] on div at bounding box center [164, 388] width 236 height 135
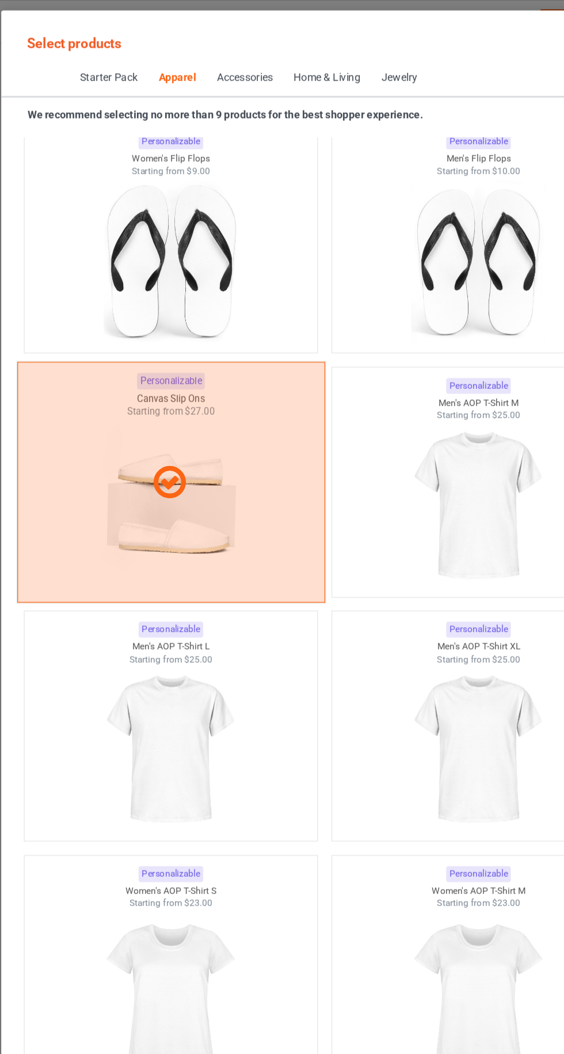
scroll to position [3269, 0]
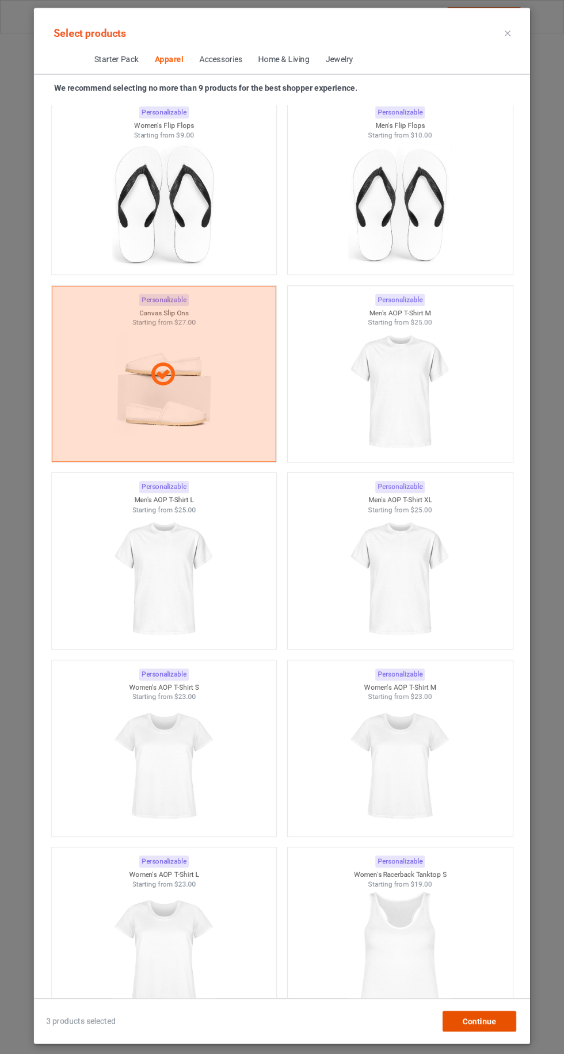
click at [481, 1013] on div "Continue" at bounding box center [479, 1021] width 74 height 21
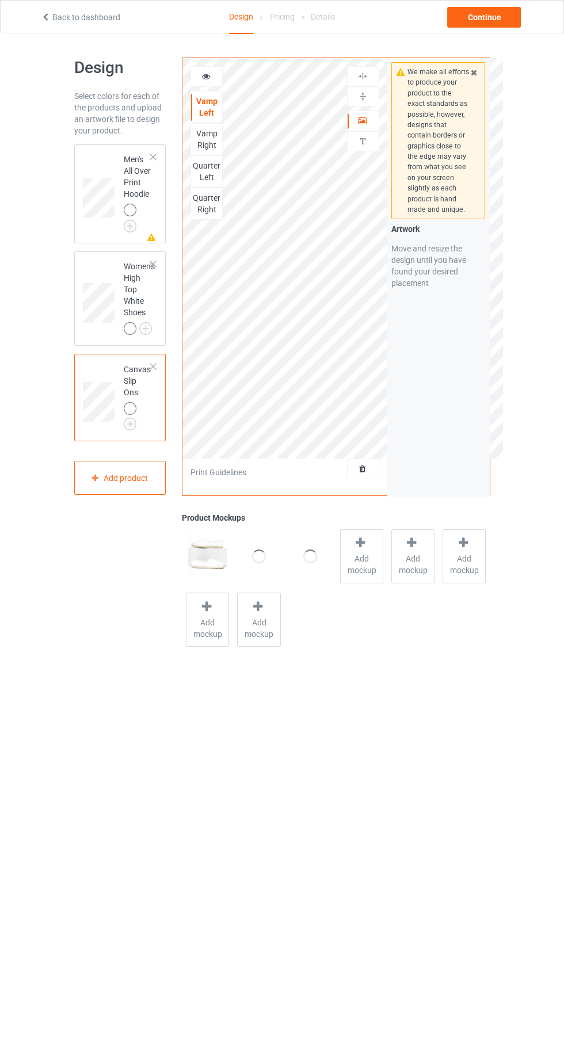
click at [366, 132] on div "Personalized text" at bounding box center [363, 141] width 32 height 20
click at [355, 116] on div at bounding box center [362, 121] width 31 height 12
click at [208, 128] on div "Vamp Right" at bounding box center [206, 139] width 31 height 23
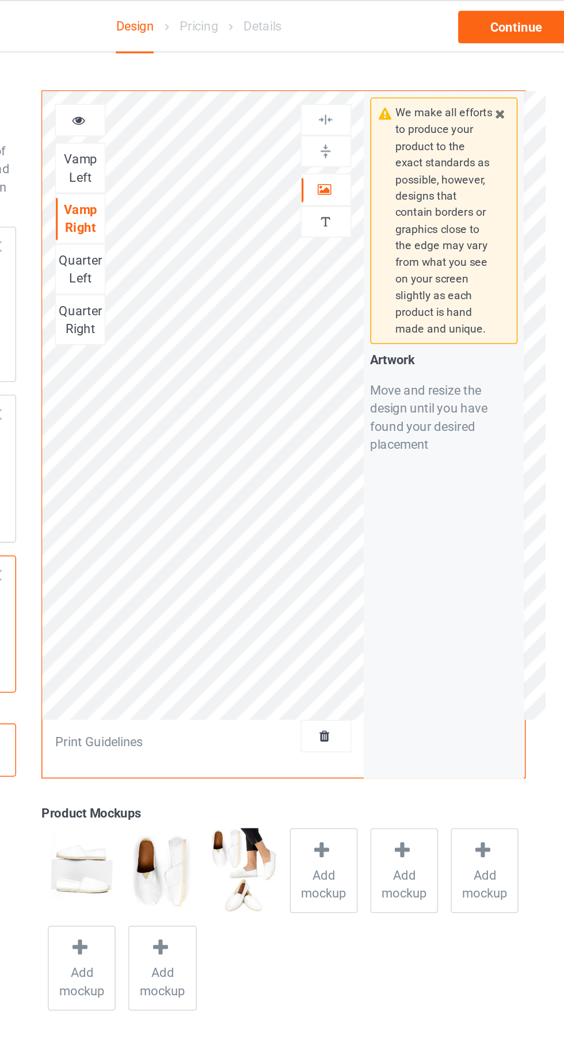
click at [354, 121] on div at bounding box center [362, 121] width 31 height 12
click at [201, 172] on div "Quarter Left" at bounding box center [206, 171] width 31 height 23
click at [361, 120] on icon at bounding box center [362, 119] width 10 height 8
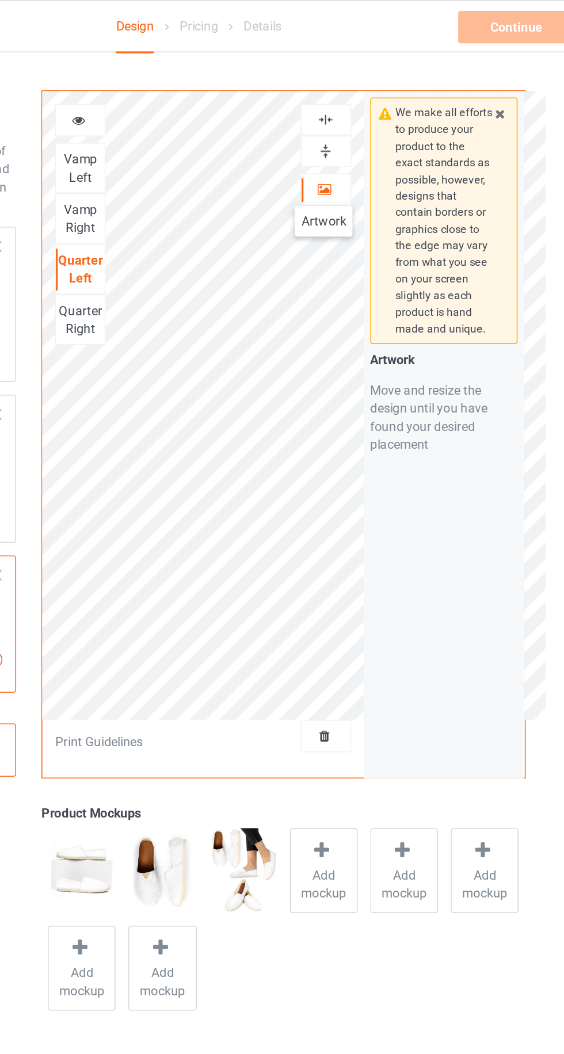
click at [200, 206] on div "Quarter Right" at bounding box center [206, 203] width 31 height 23
click at [367, 118] on div at bounding box center [362, 121] width 31 height 12
click at [206, 79] on icon at bounding box center [206, 75] width 10 height 8
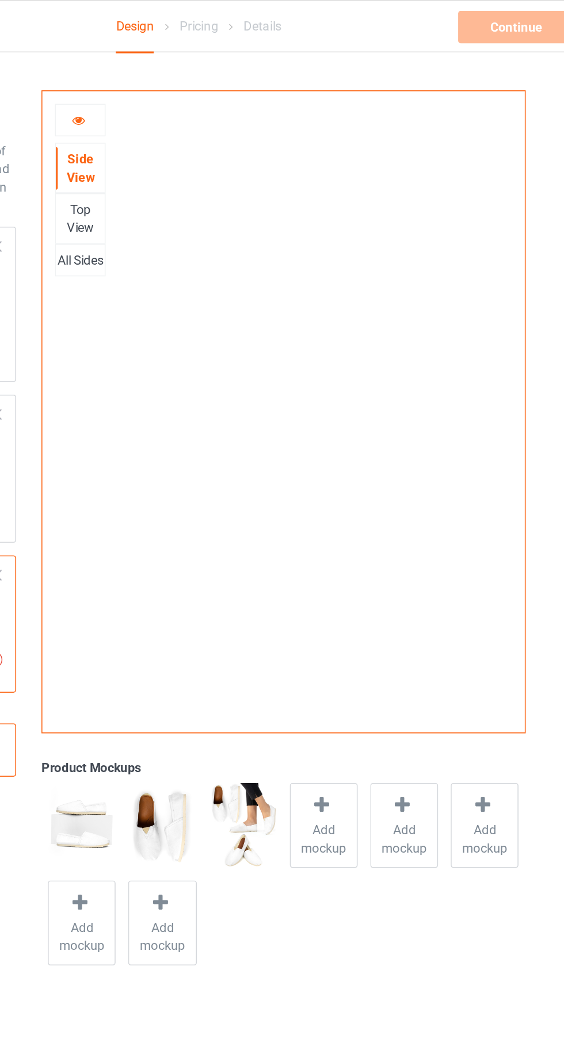
click at [205, 144] on div "Top View" at bounding box center [206, 139] width 31 height 23
click at [208, 166] on div "All Sides" at bounding box center [206, 166] width 31 height 12
click at [201, 136] on div "Top View" at bounding box center [206, 139] width 31 height 23
click at [204, 109] on div "Side View" at bounding box center [206, 106] width 31 height 23
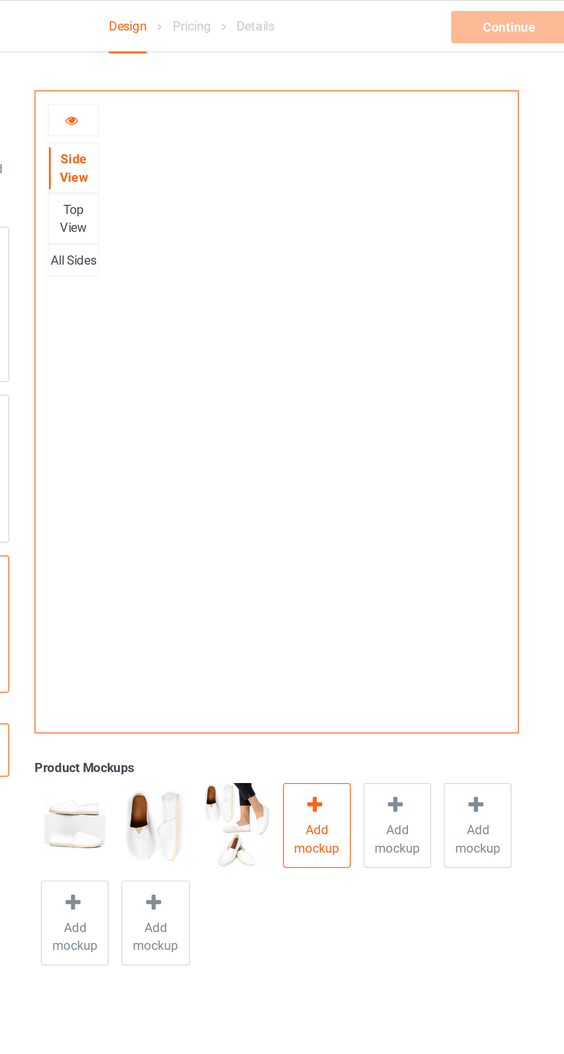
click at [370, 528] on span "Add mockup" at bounding box center [361, 534] width 42 height 23
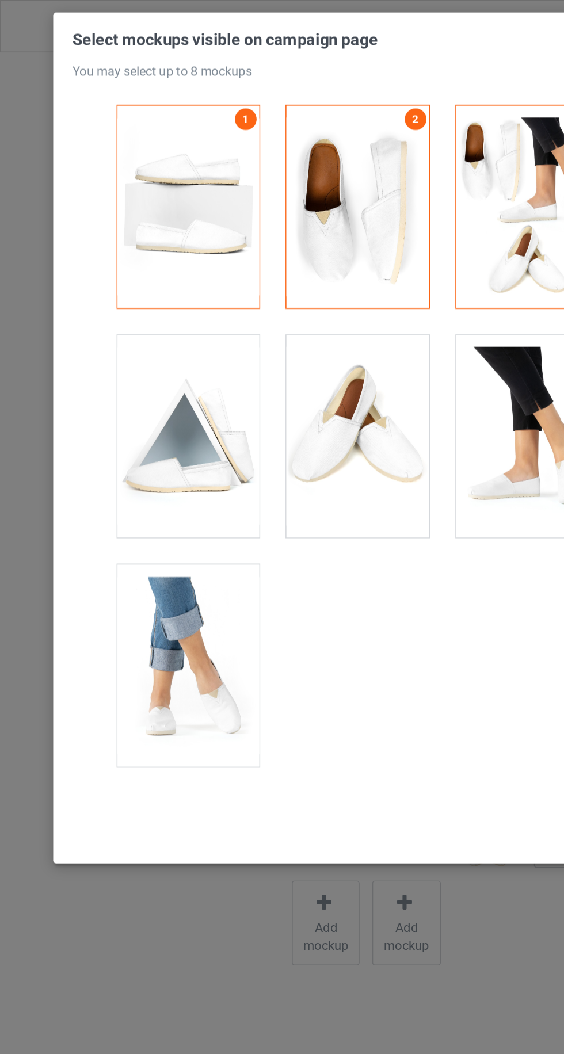
click at [5, 188] on div "Select mockups visible on campaign page You may select up to 8 mockups 1 2 3 3 …" at bounding box center [282, 527] width 564 height 1054
click at [12, 186] on div "Select mockups visible on campaign page You may select up to 8 mockups 1 2 3 3 …" at bounding box center [282, 527] width 564 height 1054
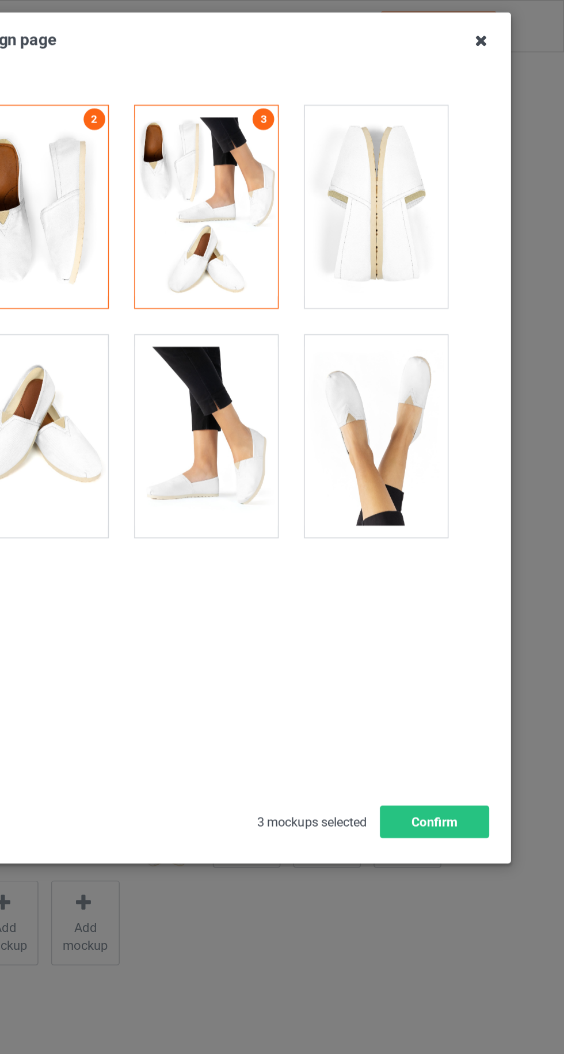
click at [509, 26] on icon at bounding box center [511, 26] width 18 height 18
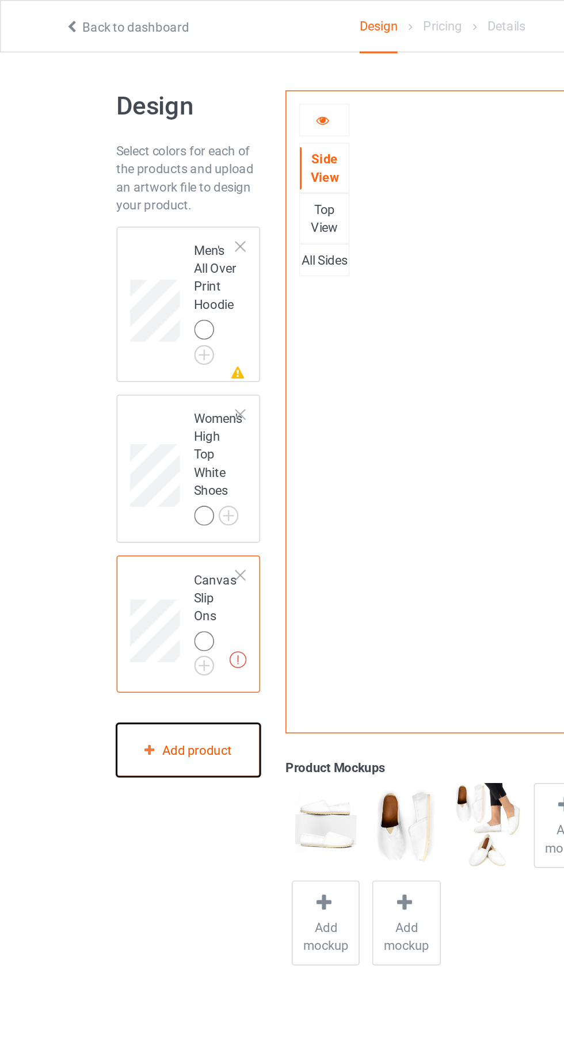
click at [91, 475] on div "Add product" at bounding box center [120, 478] width 92 height 34
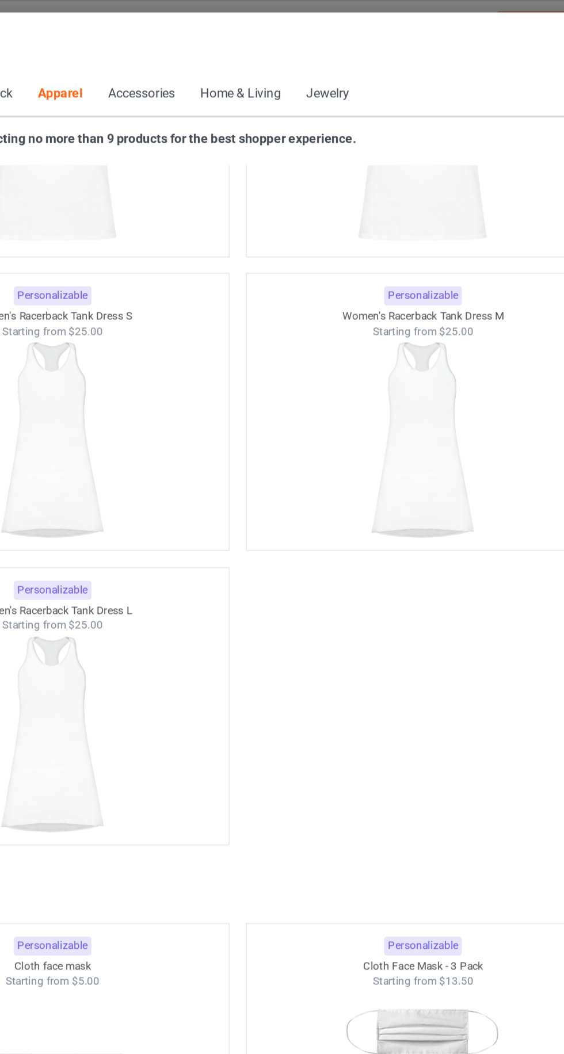
scroll to position [4321, 0]
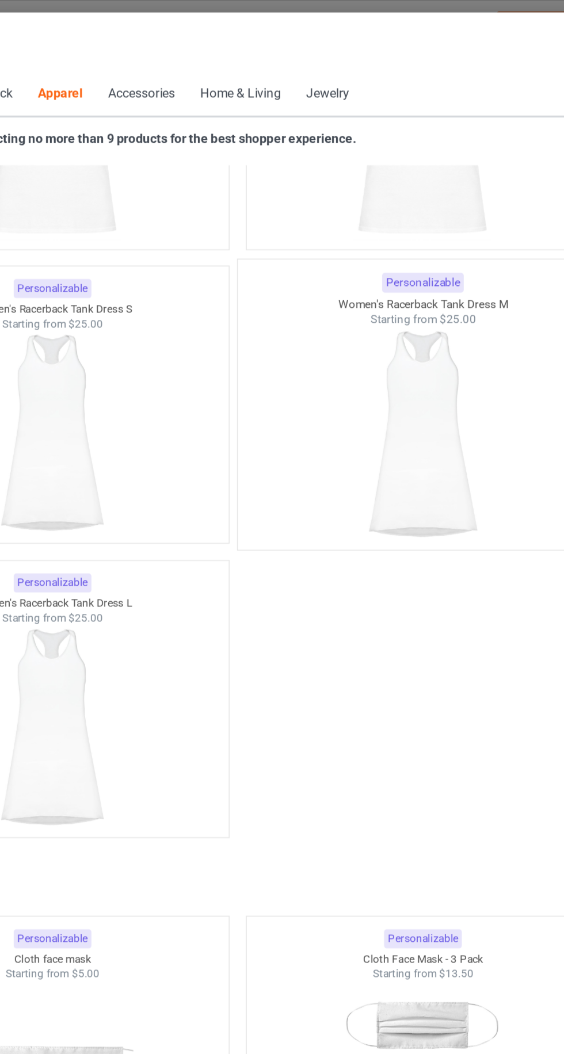
click at [344, 290] on div at bounding box center [400, 276] width 236 height 135
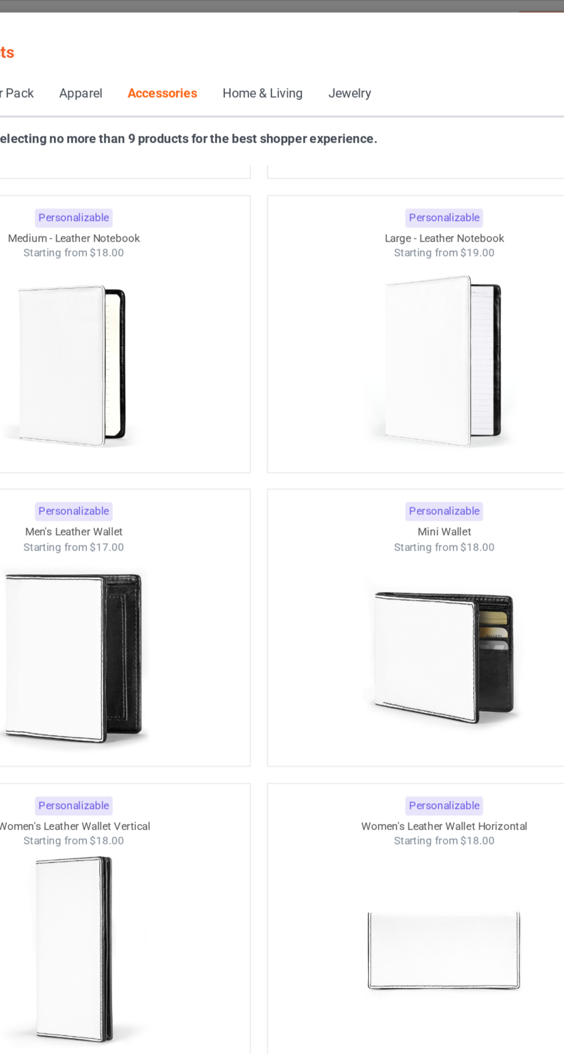
scroll to position [8900, 0]
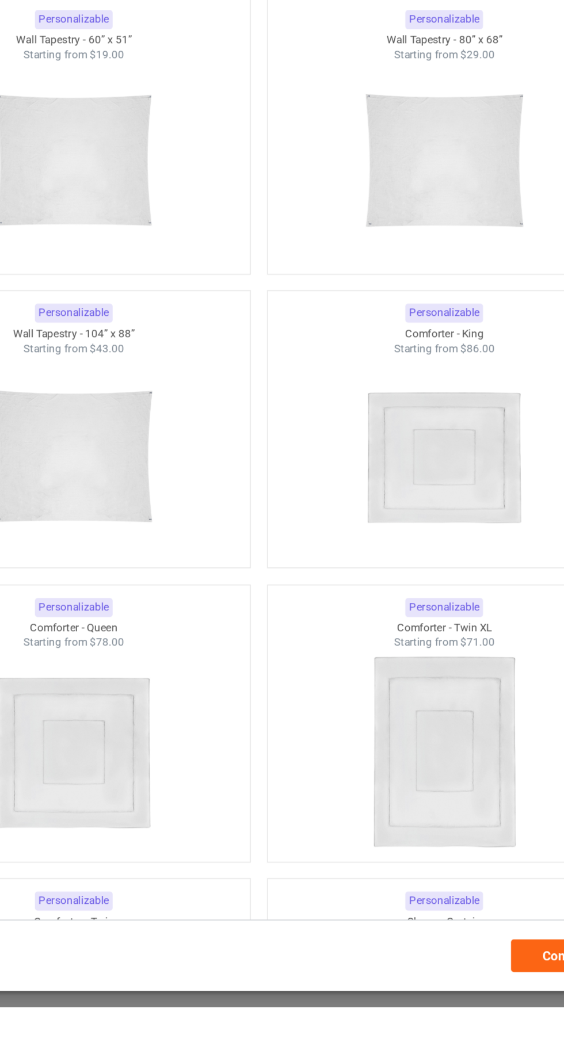
scroll to position [11463, 0]
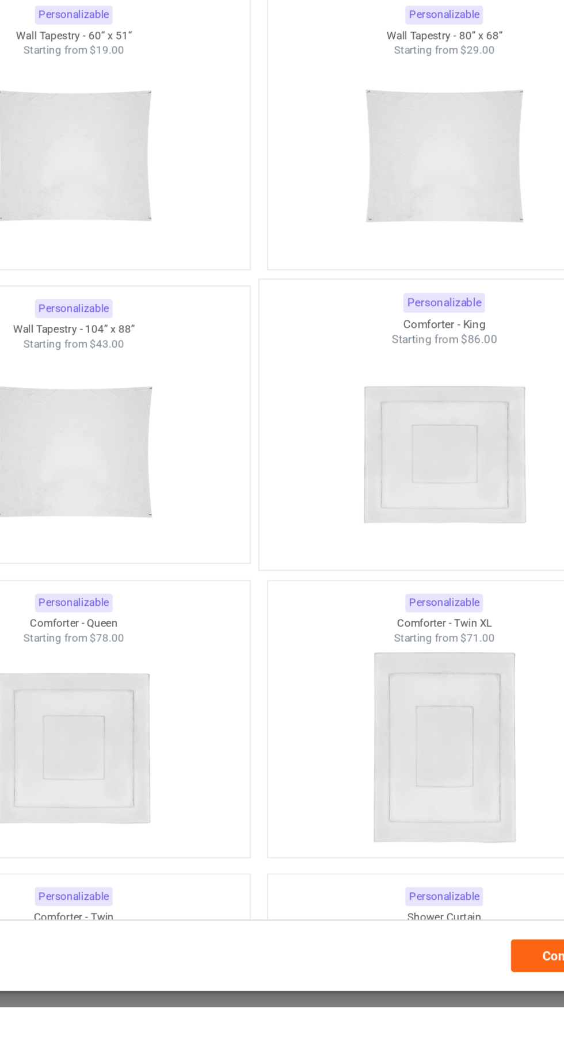
click at [442, 736] on img at bounding box center [400, 701] width 108 height 135
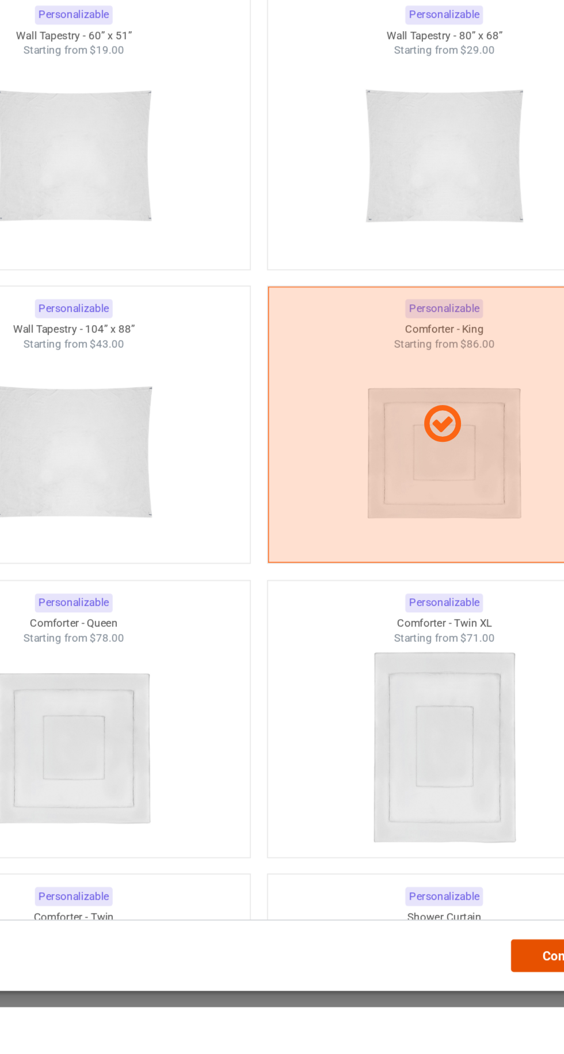
click at [458, 1031] on div "Continue" at bounding box center [479, 1021] width 74 height 21
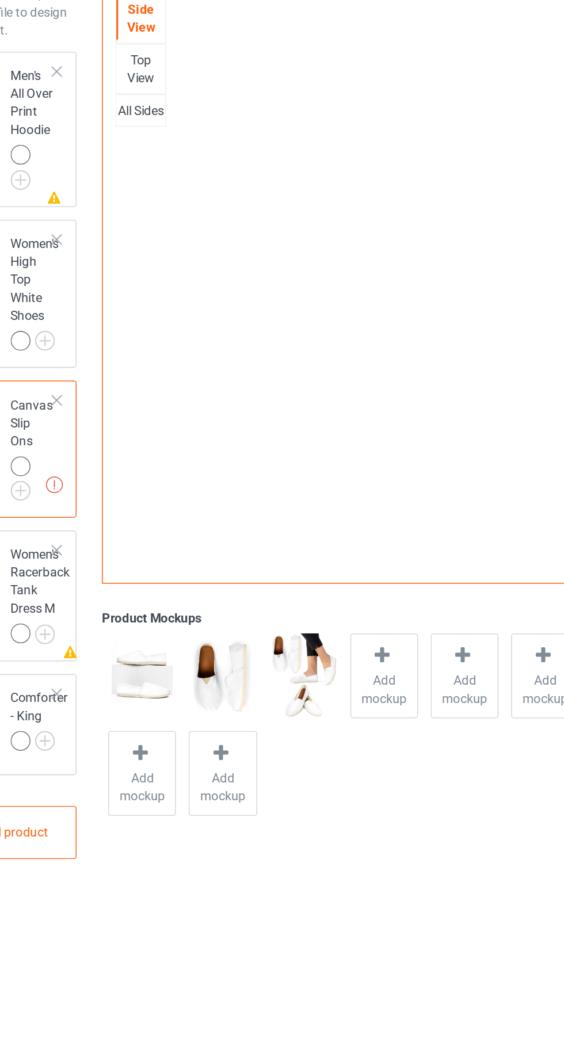
scroll to position [16, 0]
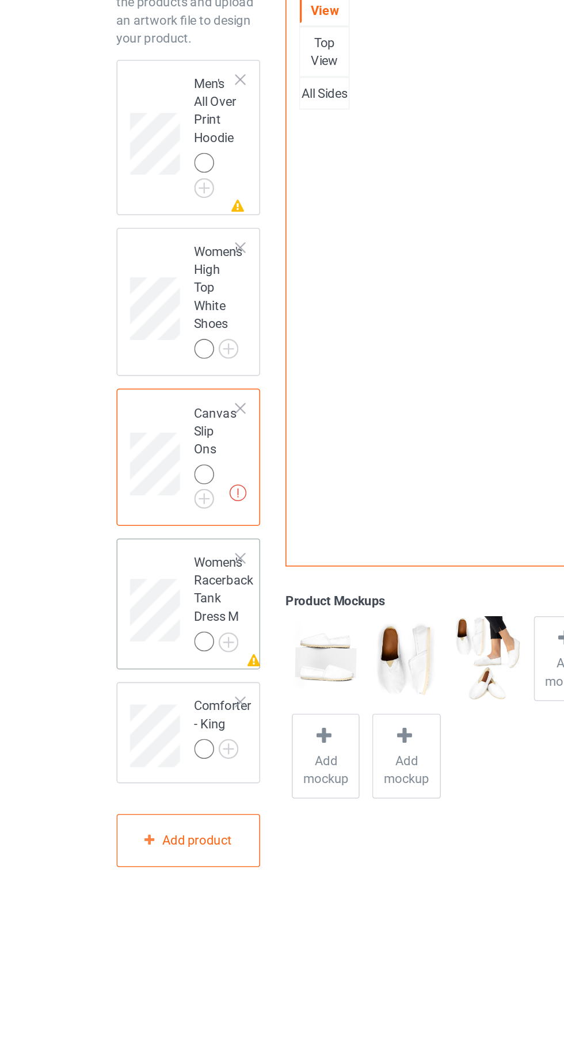
click at [128, 462] on div "Women's Racerback Tank Dress M" at bounding box center [143, 474] width 38 height 62
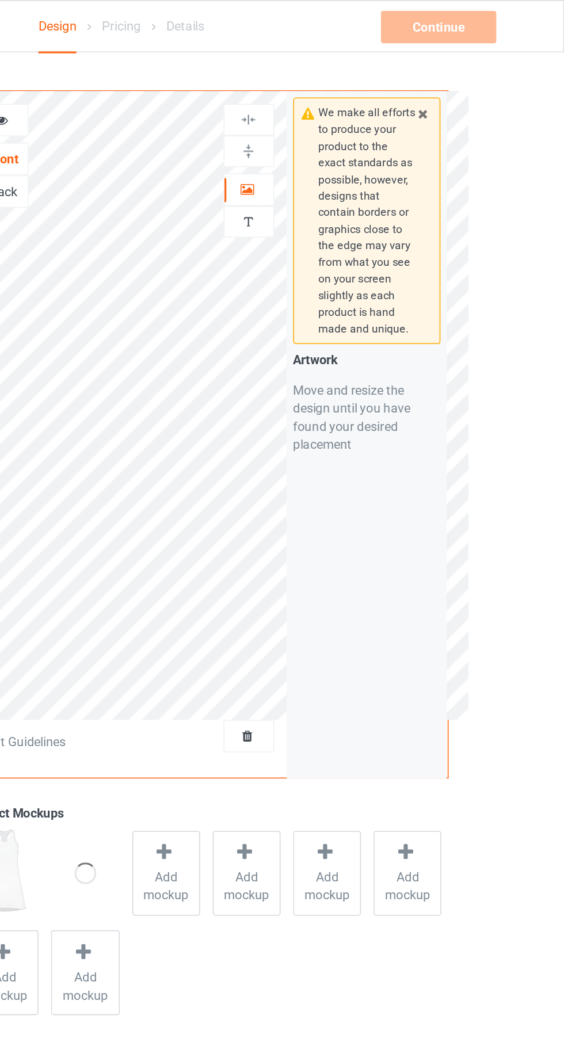
click at [359, 121] on icon at bounding box center [362, 119] width 10 height 8
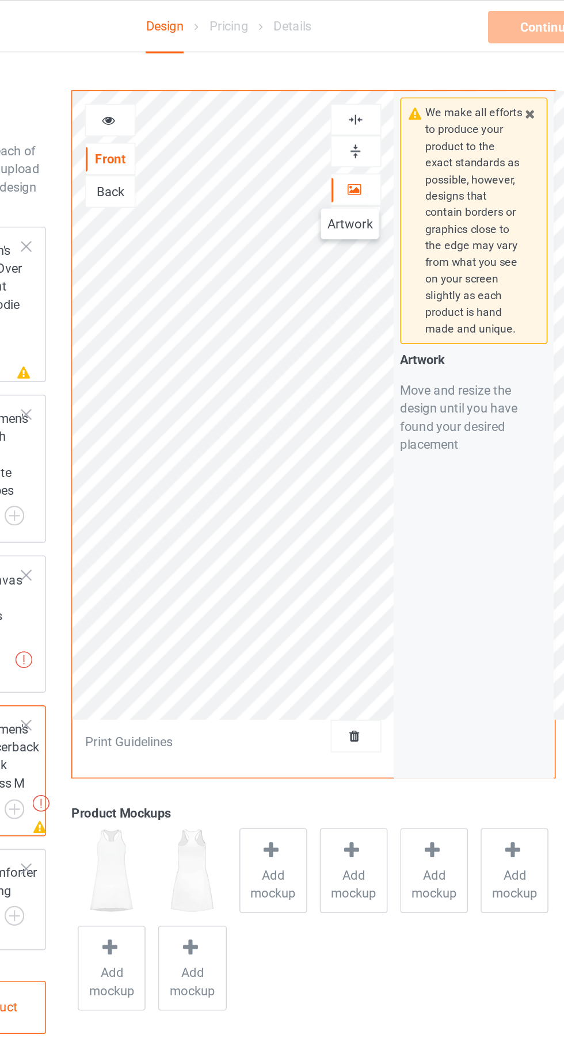
click at [195, 127] on div "Back" at bounding box center [206, 122] width 31 height 12
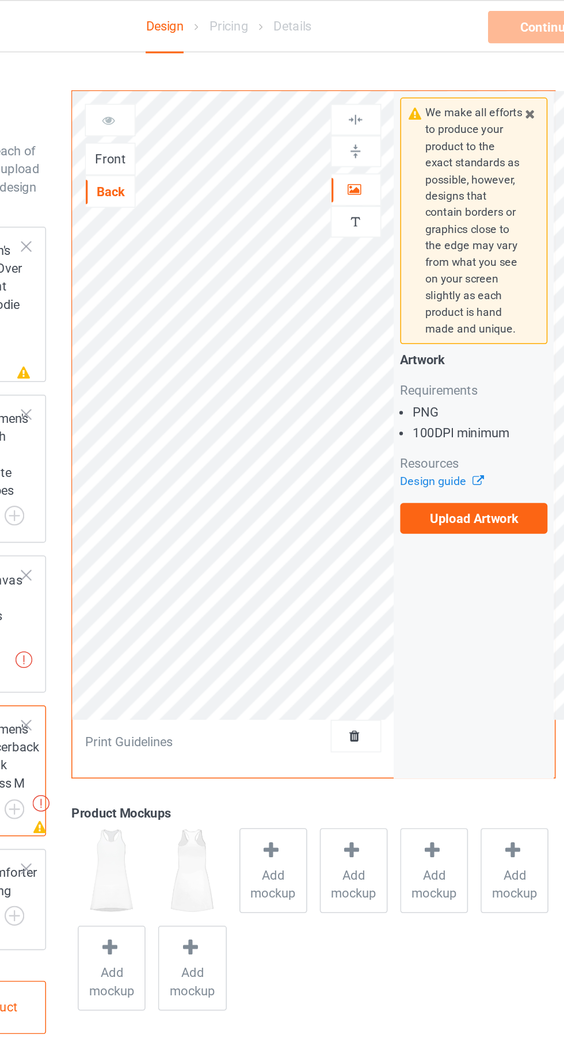
click at [197, 76] on div at bounding box center [206, 77] width 31 height 12
click at [194, 106] on div "Front" at bounding box center [206, 101] width 32 height 21
click at [198, 79] on div at bounding box center [206, 77] width 31 height 12
click at [201, 106] on div "Front" at bounding box center [206, 101] width 31 height 12
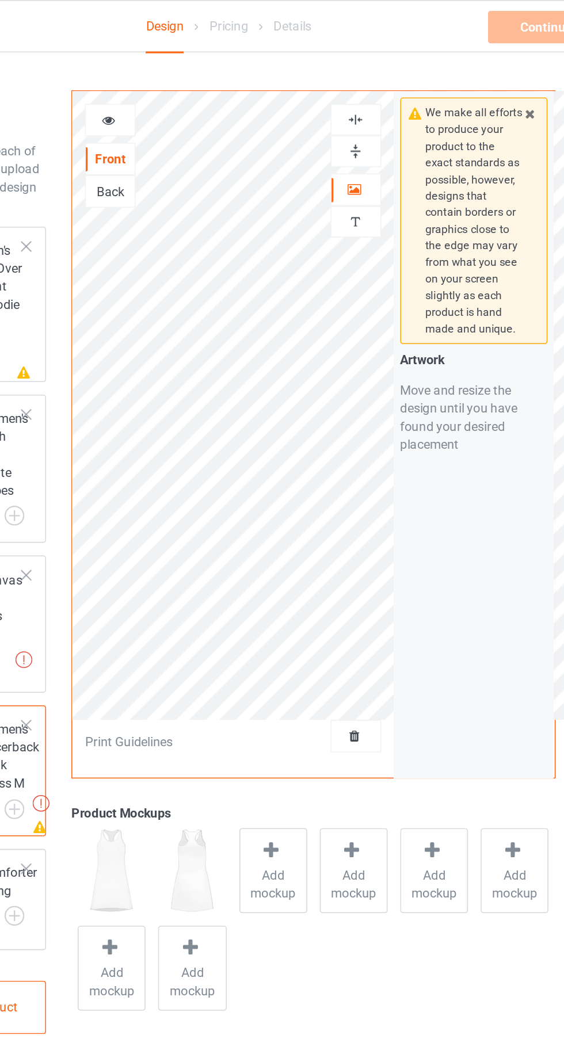
click at [200, 101] on div "Front" at bounding box center [206, 101] width 31 height 12
click at [198, 83] on div at bounding box center [206, 76] width 32 height 21
click at [201, 76] on icon at bounding box center [206, 75] width 10 height 8
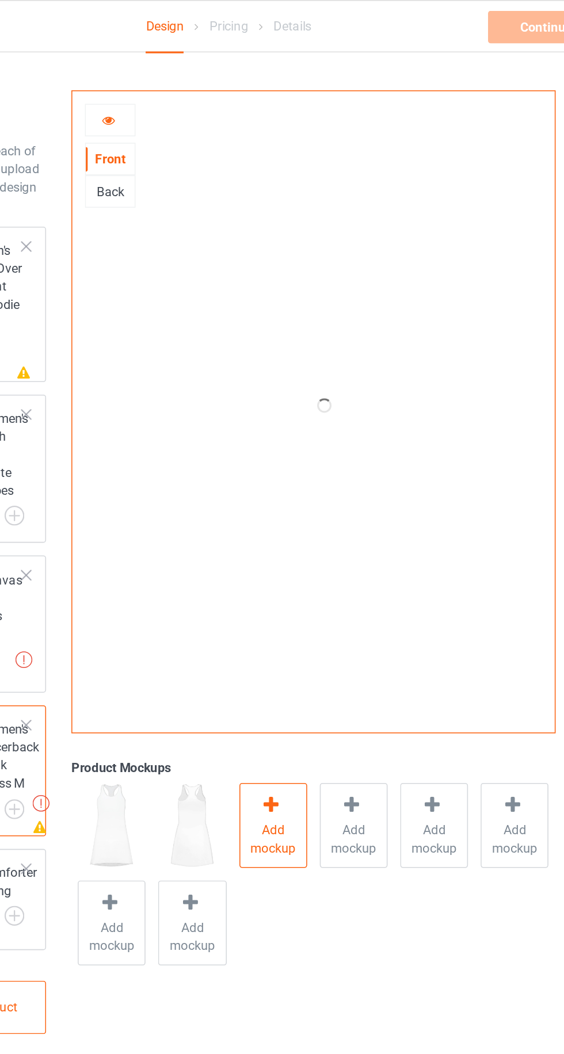
click at [321, 527] on span "Add mockup" at bounding box center [310, 534] width 42 height 23
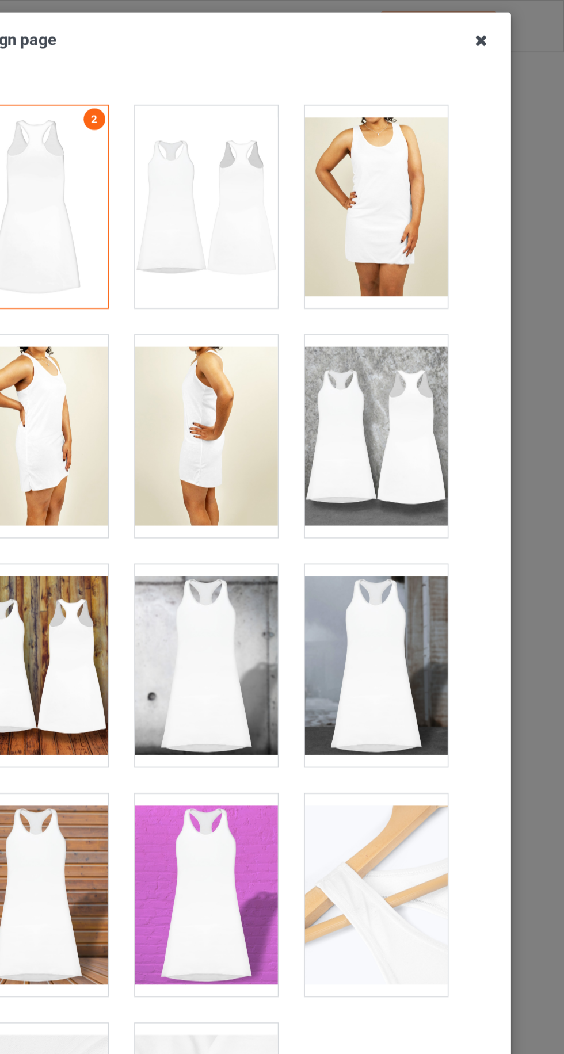
click at [510, 26] on icon at bounding box center [511, 26] width 18 height 18
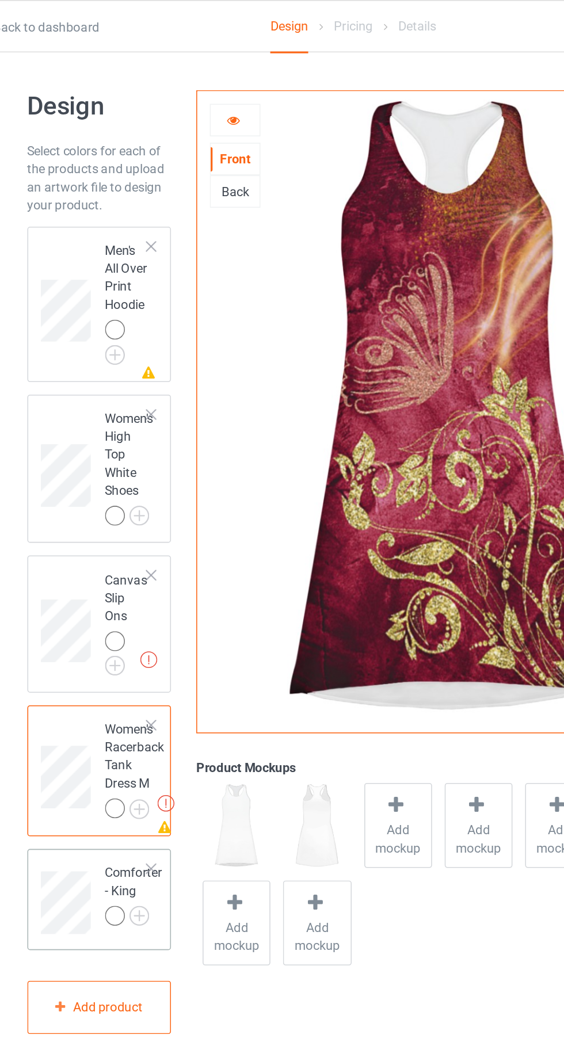
click at [127, 550] on div "Comforter - King" at bounding box center [142, 569] width 37 height 39
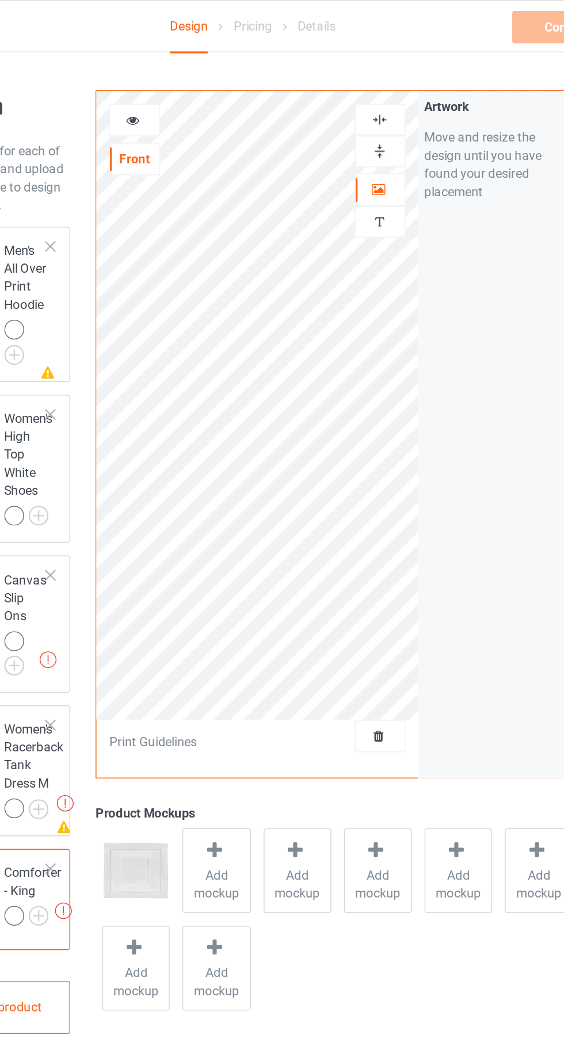
click at [363, 98] on img at bounding box center [362, 96] width 11 height 11
click at [357, 77] on img at bounding box center [362, 76] width 11 height 11
click at [207, 73] on icon at bounding box center [206, 75] width 10 height 8
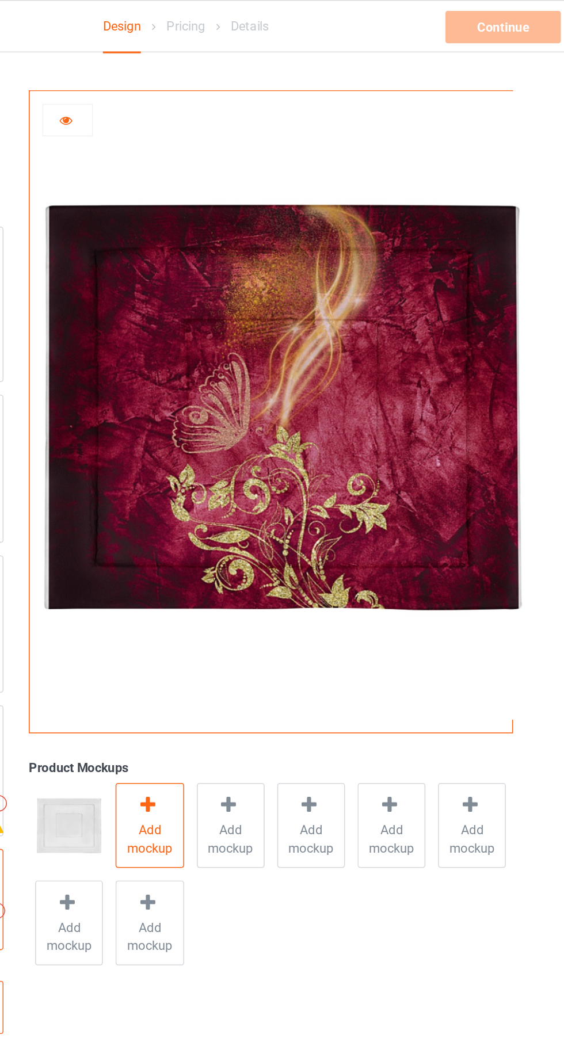
click at [258, 535] on span "Add mockup" at bounding box center [259, 534] width 42 height 23
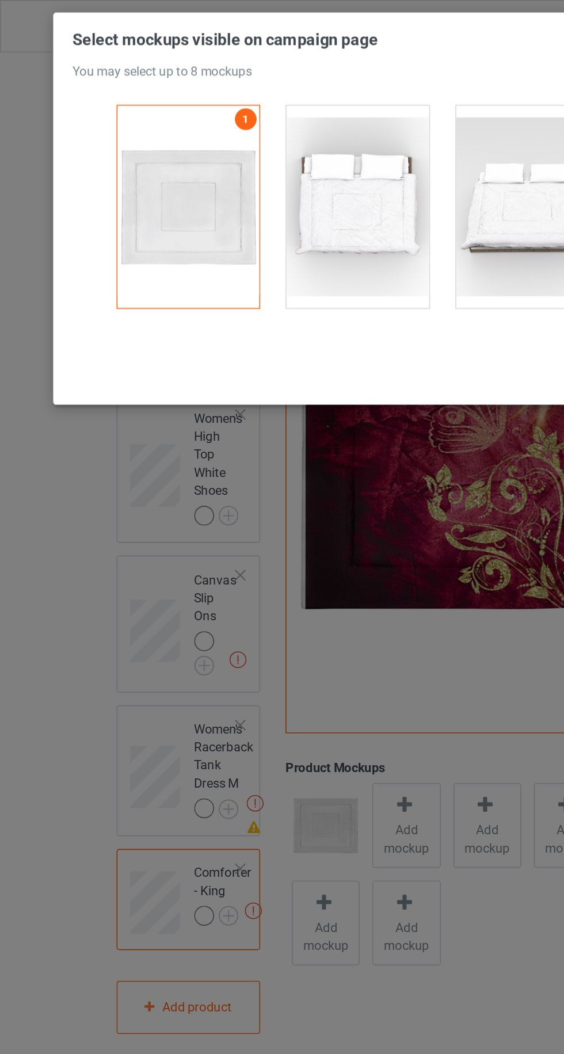
click at [233, 161] on div at bounding box center [227, 131] width 91 height 129
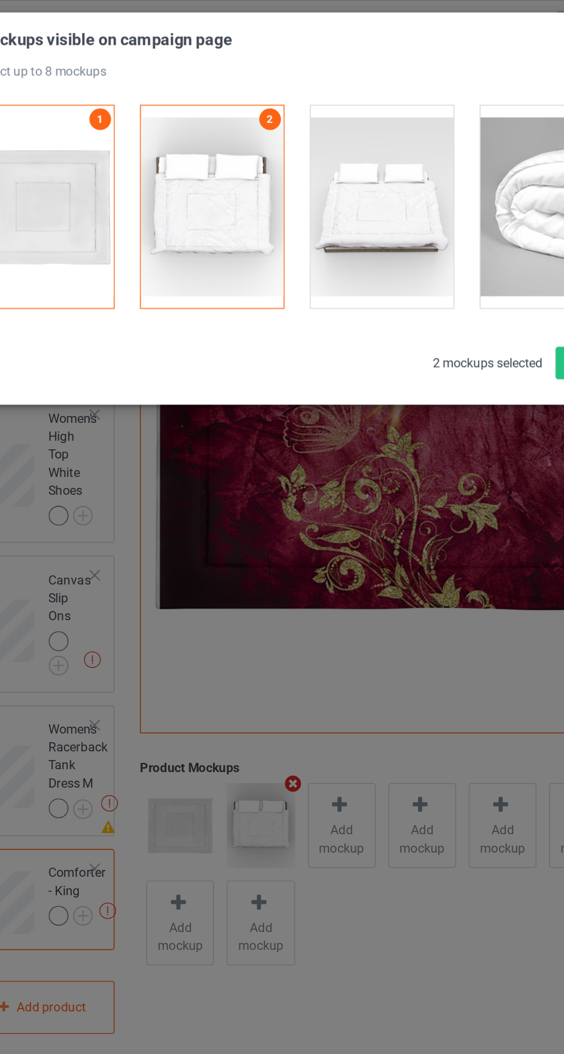
click at [331, 156] on div at bounding box center [335, 131] width 91 height 129
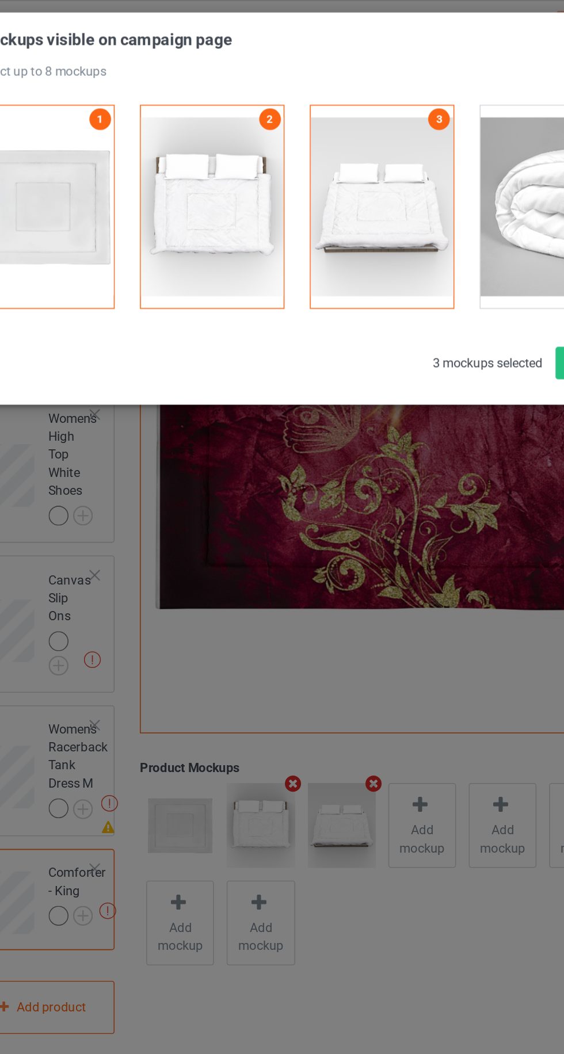
click at [410, 153] on div at bounding box center [444, 131] width 91 height 129
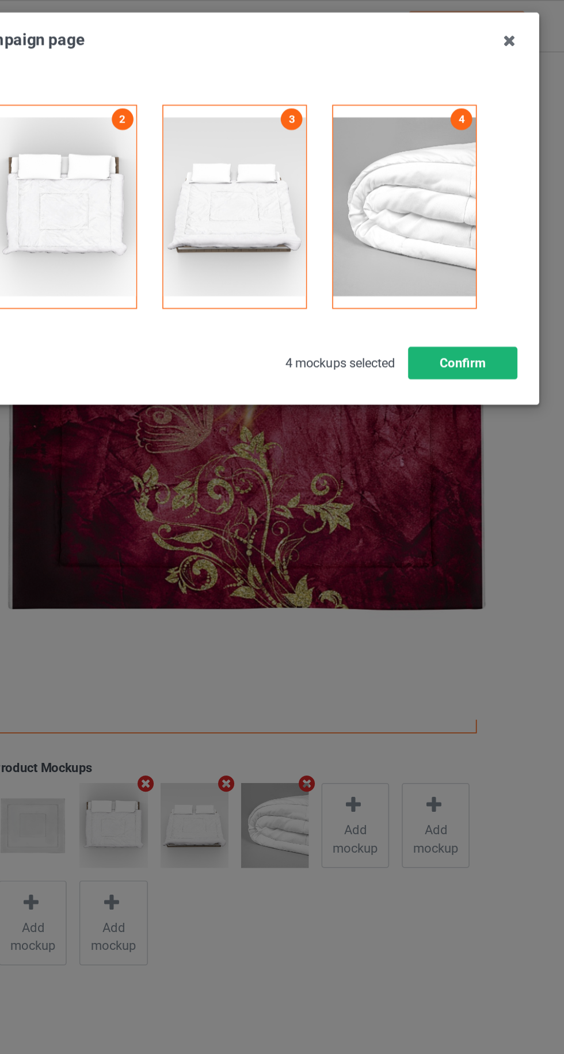
click at [477, 234] on button "Confirm" at bounding box center [481, 231] width 70 height 21
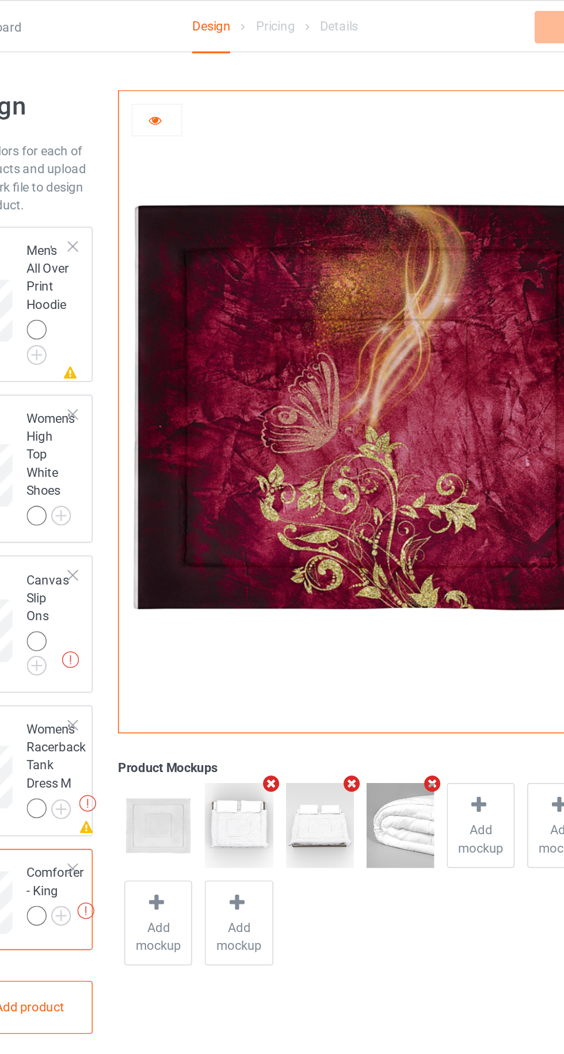
click at [205, 74] on icon at bounding box center [206, 75] width 10 height 8
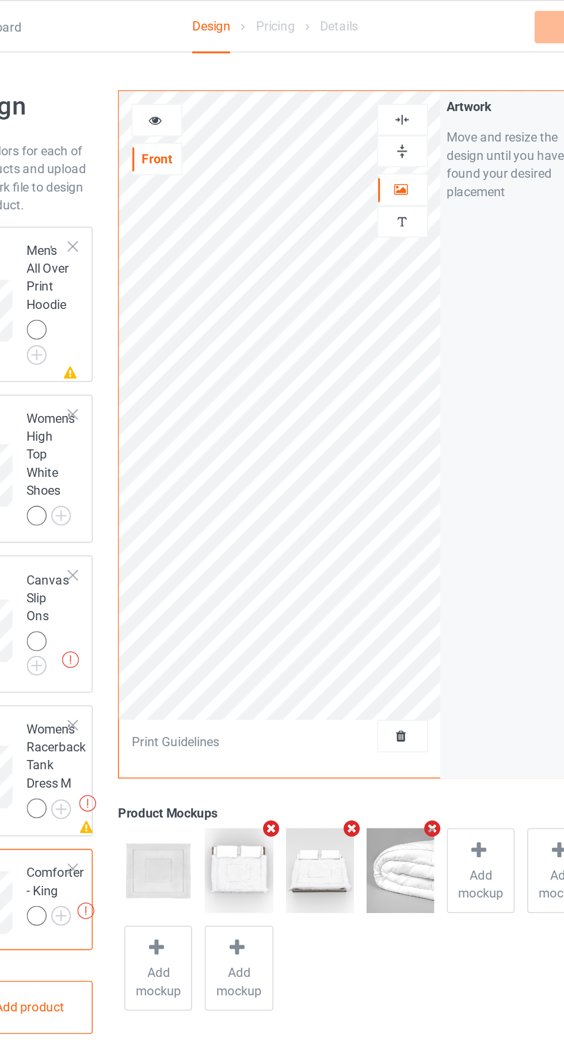
click at [205, 76] on icon at bounding box center [206, 75] width 10 height 8
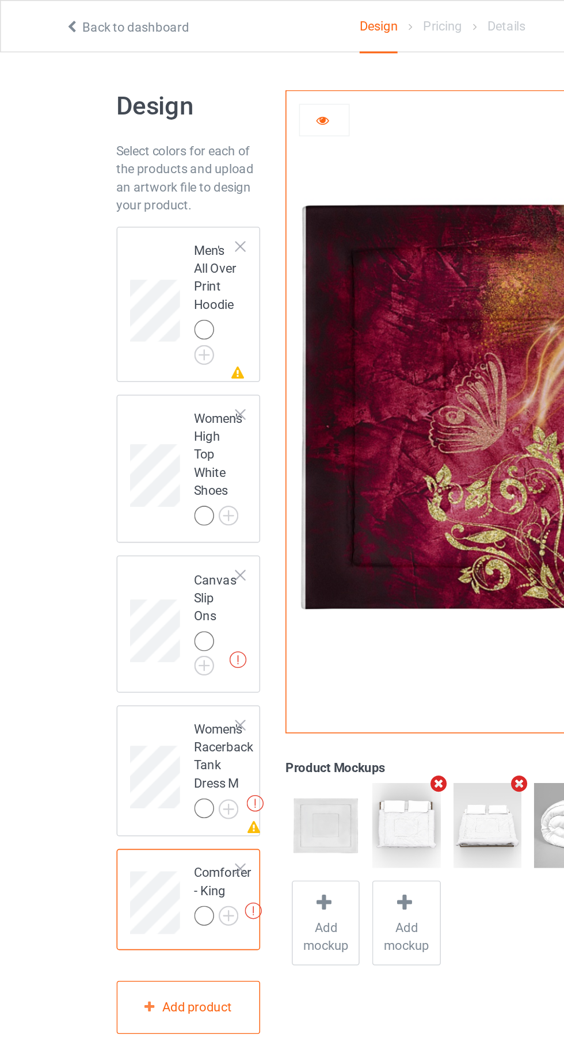
click at [204, 78] on icon at bounding box center [206, 75] width 10 height 8
